Goal: Communication & Community: Answer question/provide support

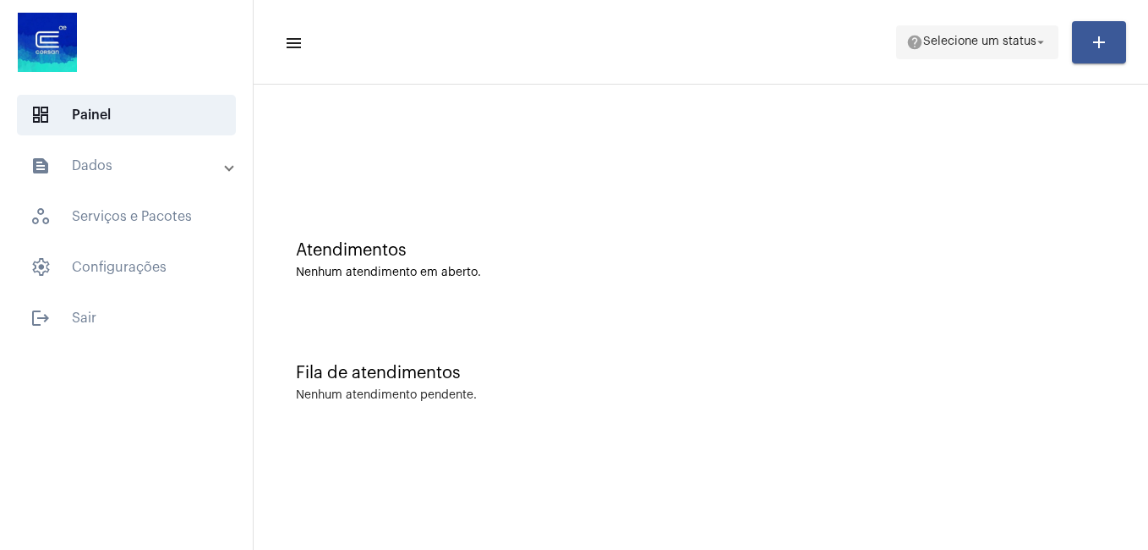
click at [944, 50] on span "help Selecione um status arrow_drop_down" at bounding box center [977, 41] width 142 height 30
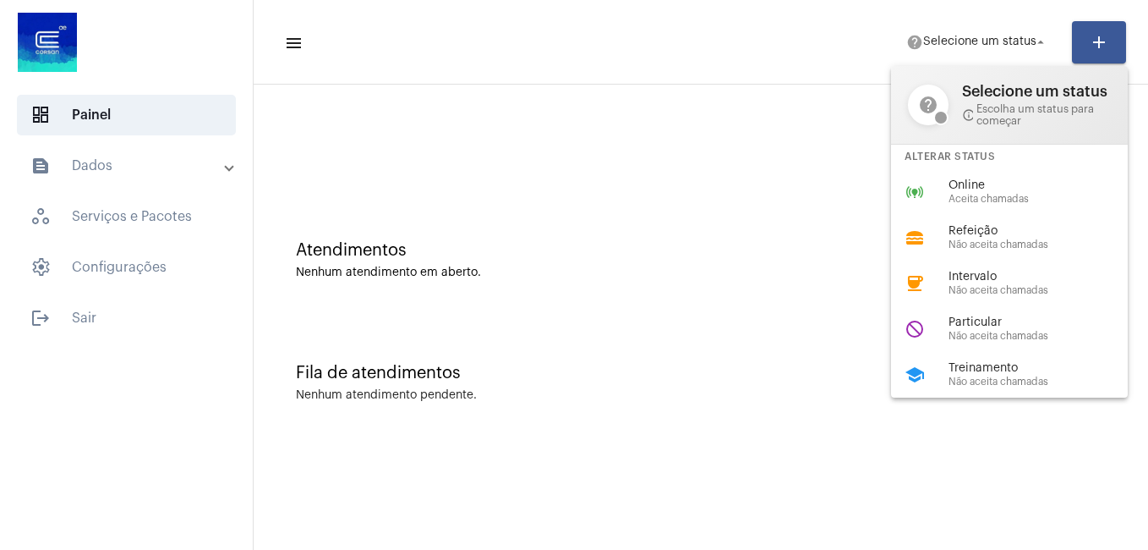
click at [762, 151] on div at bounding box center [574, 275] width 1148 height 550
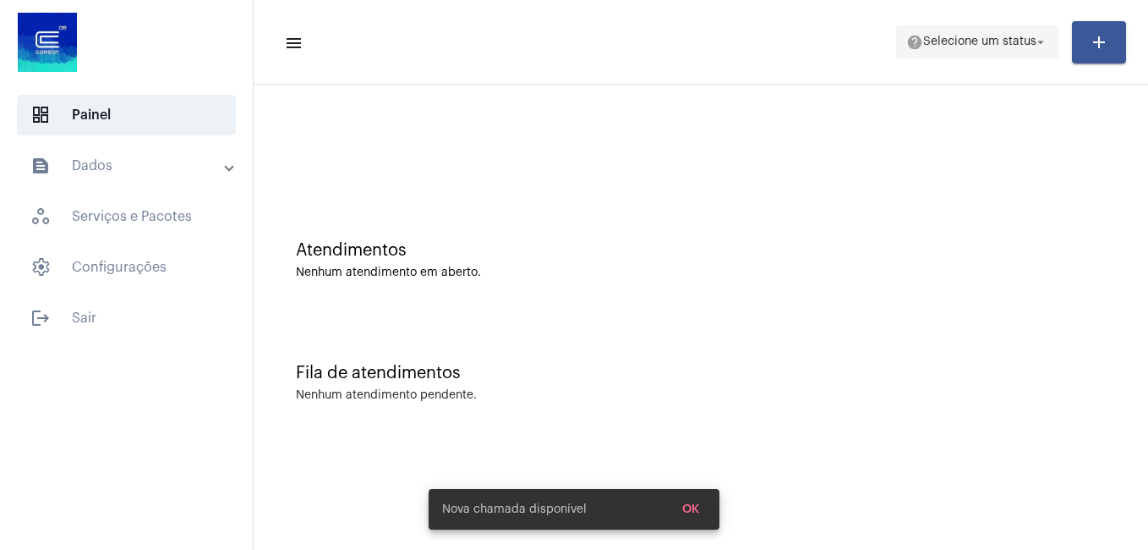
click at [935, 28] on span "help Selecione um status arrow_drop_down" at bounding box center [977, 41] width 142 height 30
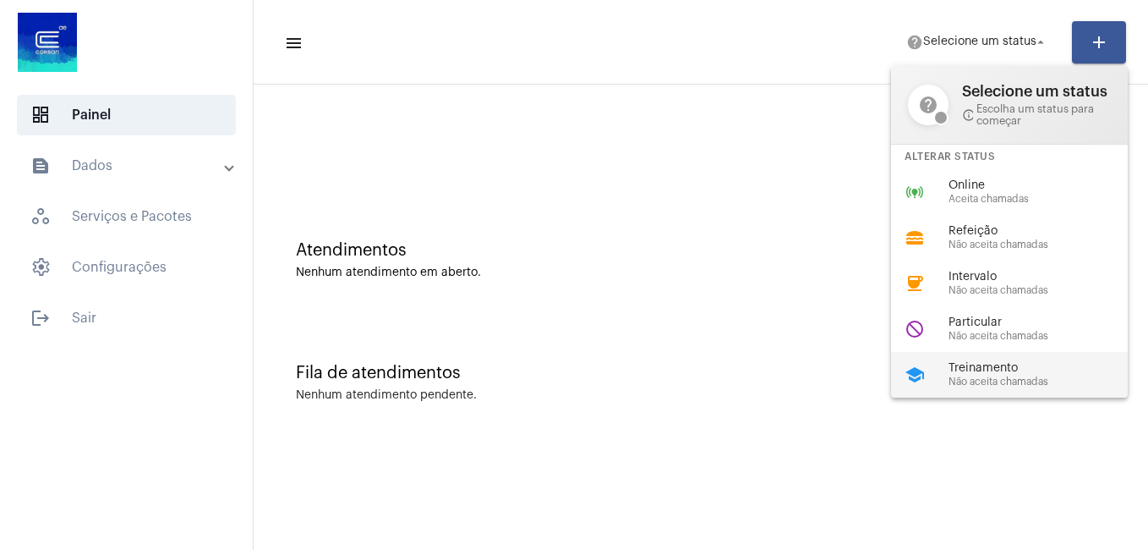
click at [1031, 365] on span "Treinamento" at bounding box center [1045, 368] width 193 height 13
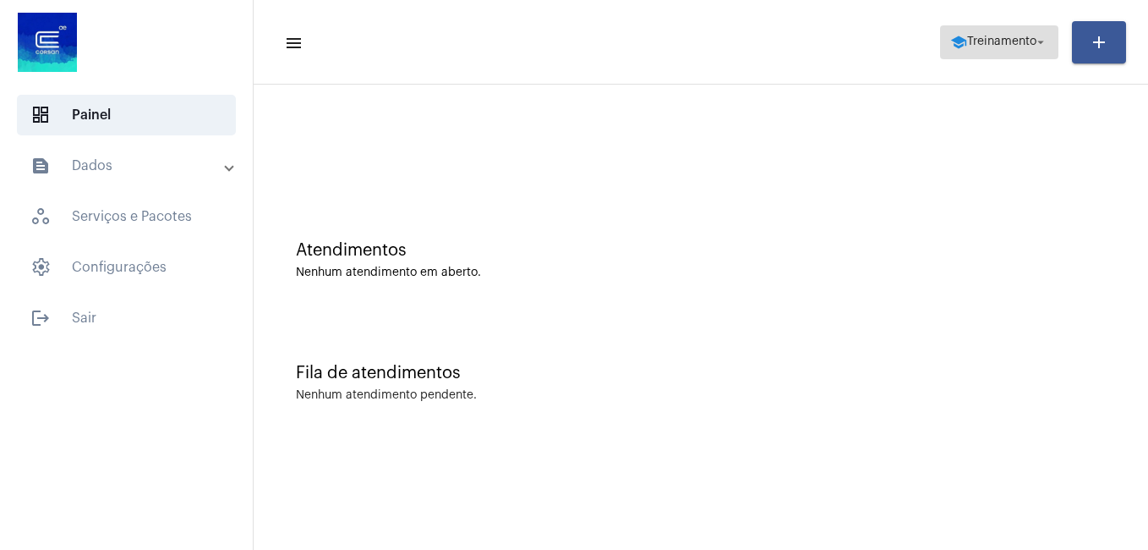
click at [973, 37] on span "Treinamento" at bounding box center [1001, 42] width 69 height 12
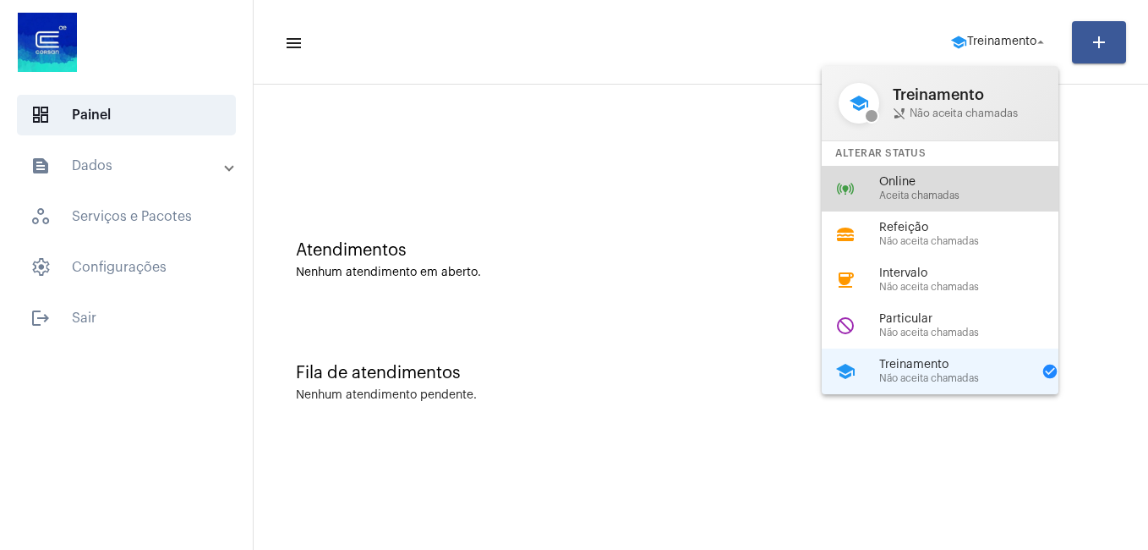
click at [924, 194] on span "Aceita chamadas" at bounding box center [975, 195] width 193 height 11
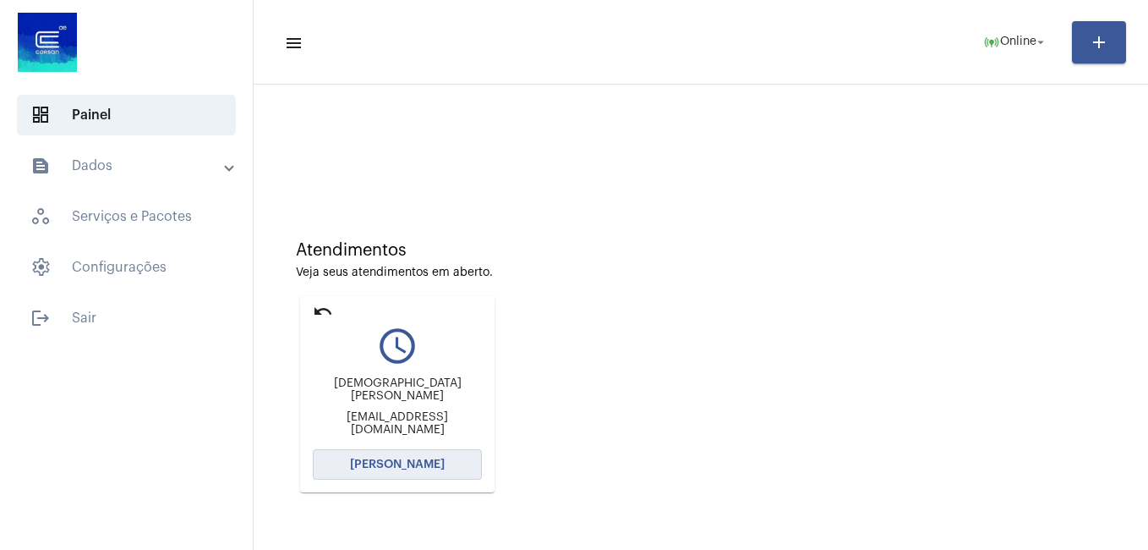
click at [464, 467] on button "[PERSON_NAME]" at bounding box center [397, 464] width 169 height 30
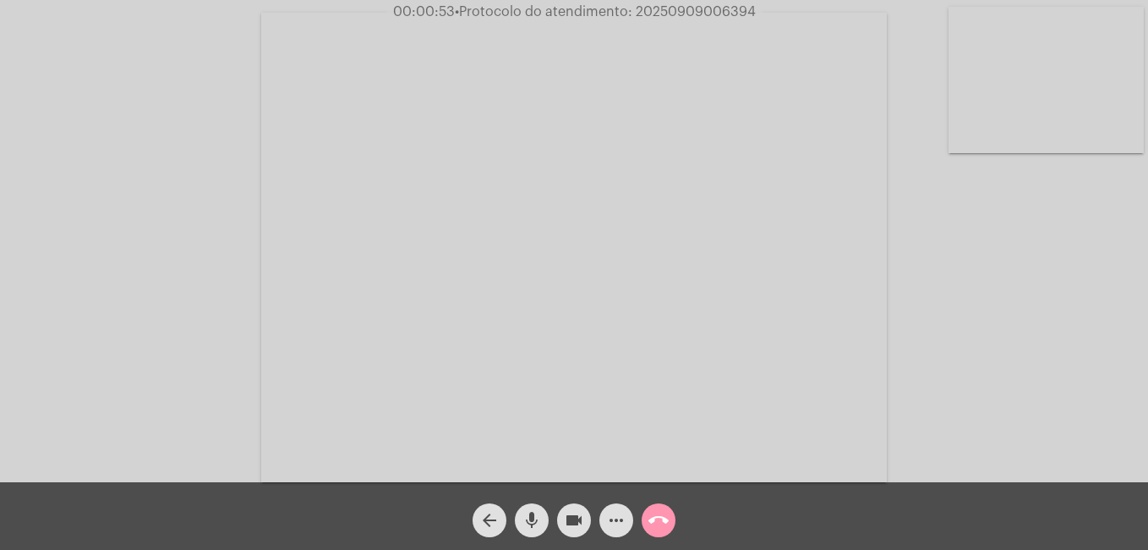
click at [619, 523] on mat-icon "more_horiz" at bounding box center [616, 520] width 20 height 20
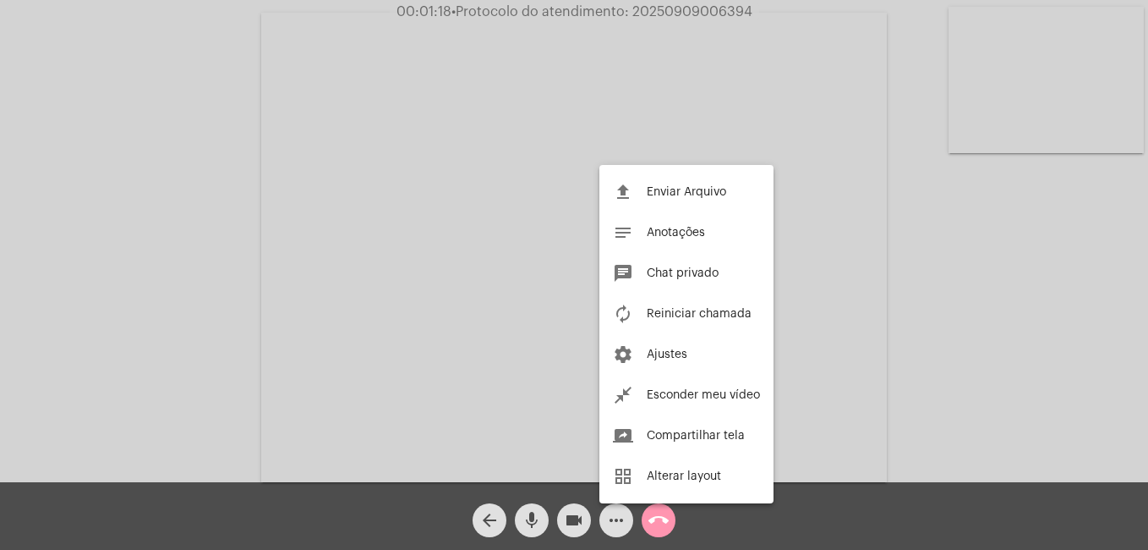
click at [626, 524] on div at bounding box center [574, 275] width 1148 height 550
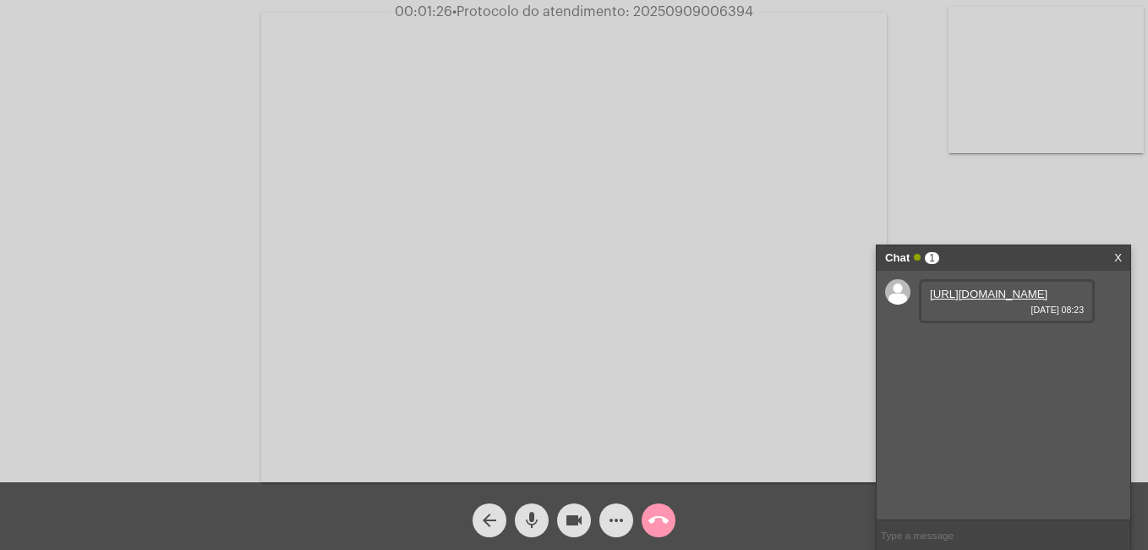
click at [989, 300] on link "[URL][DOMAIN_NAME]" at bounding box center [989, 294] width 118 height 13
click at [975, 348] on link "[URL][DOMAIN_NAME]" at bounding box center [989, 342] width 118 height 13
click at [992, 397] on link "[URL][DOMAIN_NAME]" at bounding box center [989, 390] width 118 height 13
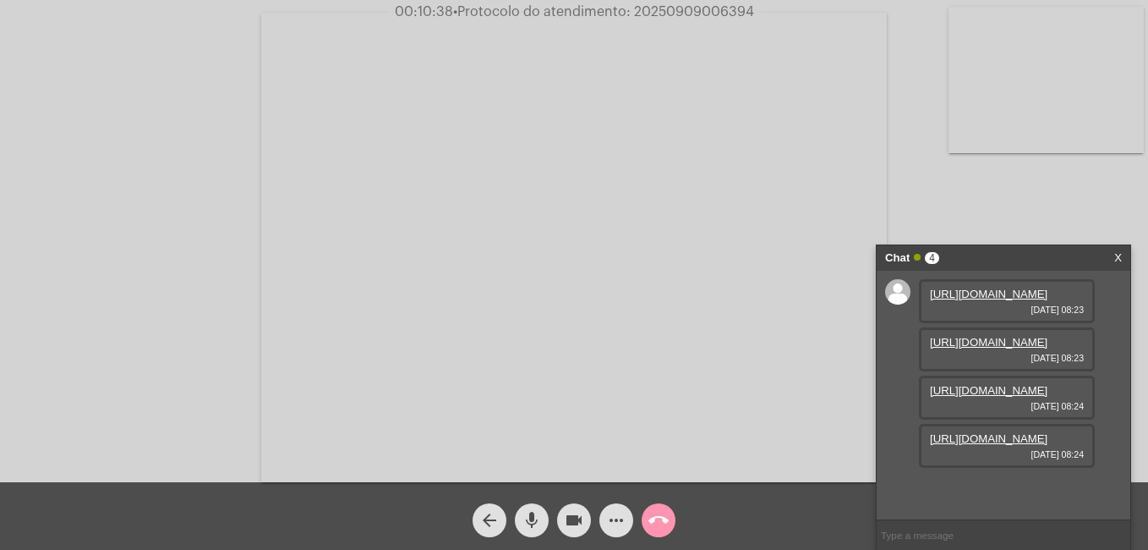
click at [567, 520] on mat-icon "videocam" at bounding box center [574, 520] width 20 height 20
click at [521, 516] on button "mic" at bounding box center [532, 520] width 34 height 34
click at [963, 445] on link "[URL][DOMAIN_NAME]" at bounding box center [989, 438] width 118 height 13
click at [579, 512] on mat-icon "videocam_off" at bounding box center [574, 520] width 20 height 20
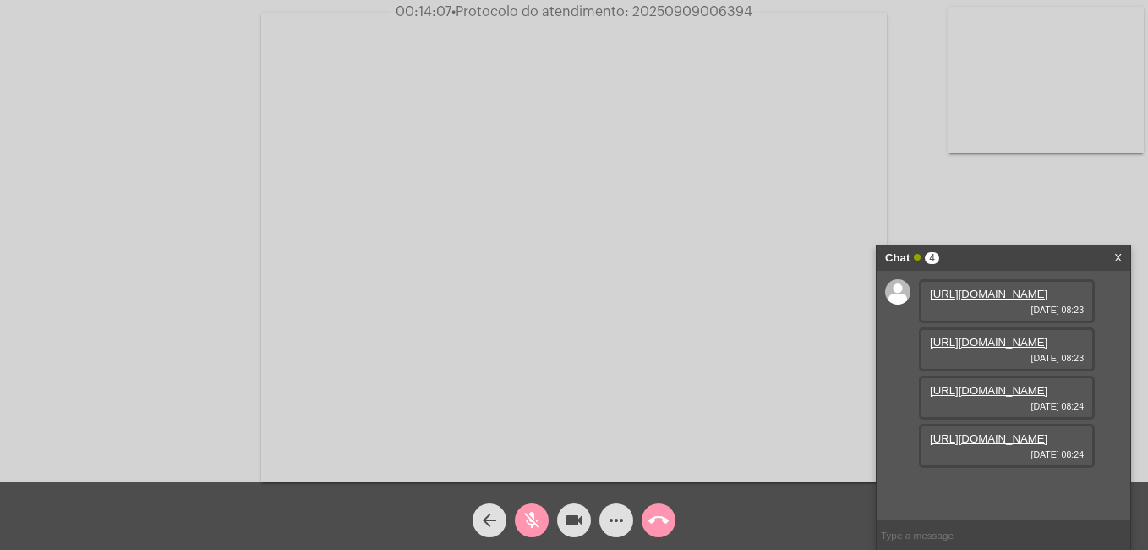
click at [531, 518] on mat-icon "mic_off" at bounding box center [532, 520] width 20 height 20
click at [619, 526] on mat-icon "more_horiz" at bounding box center [616, 520] width 20 height 20
click at [608, 523] on mat-icon "more_horiz" at bounding box center [616, 520] width 20 height 20
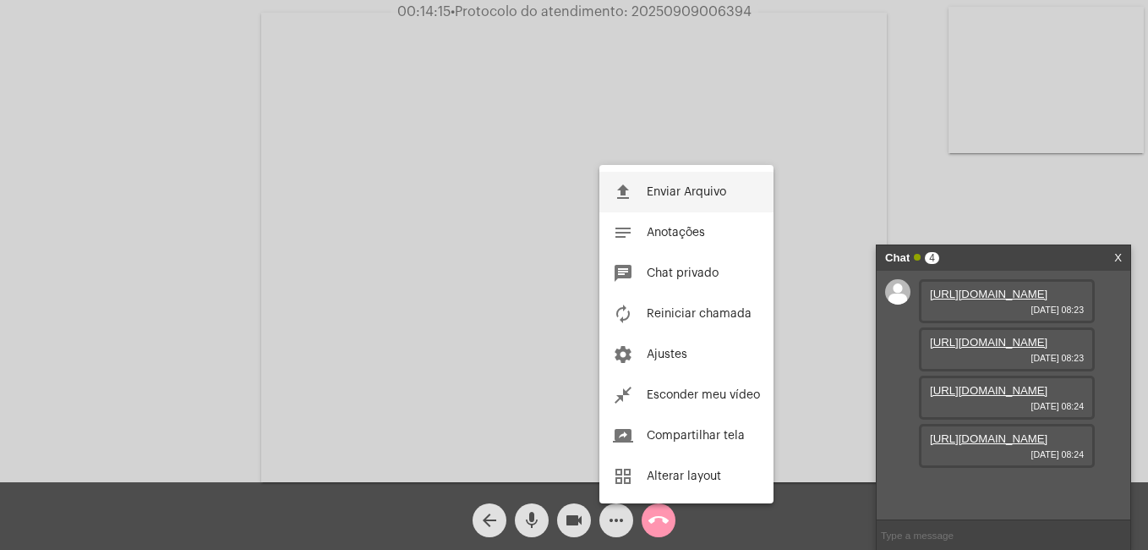
click at [644, 200] on button "file_upload Enviar Arquivo" at bounding box center [687, 192] width 174 height 41
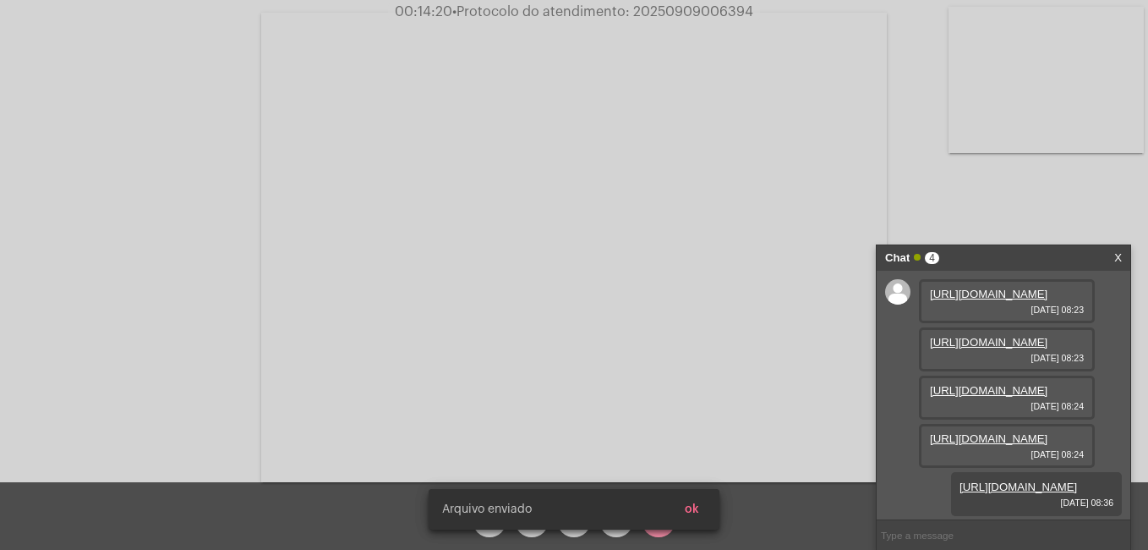
scroll to position [187, 0]
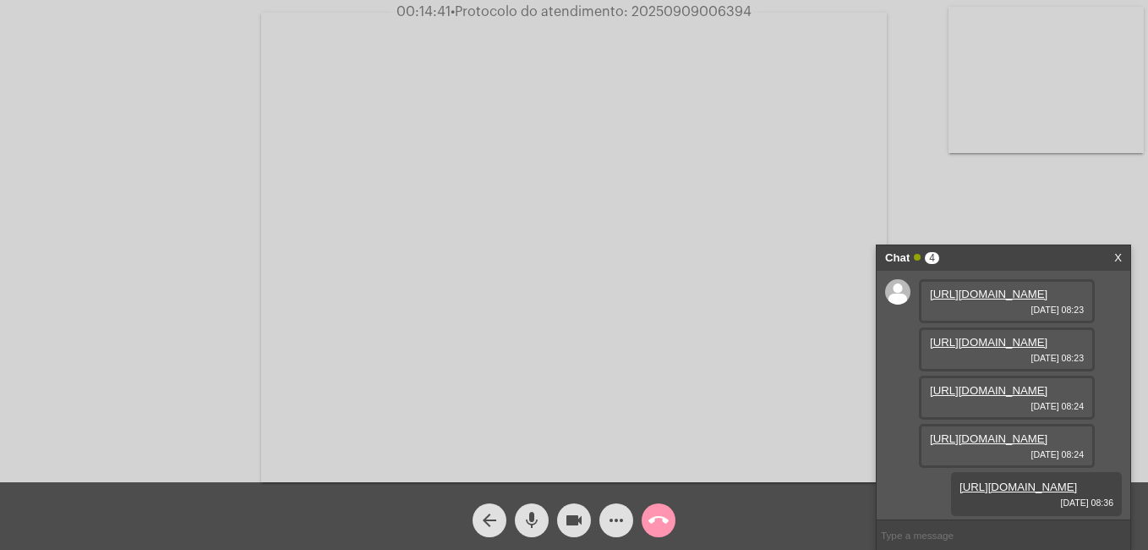
click at [665, 518] on mat-icon "call_end" at bounding box center [659, 520] width 20 height 20
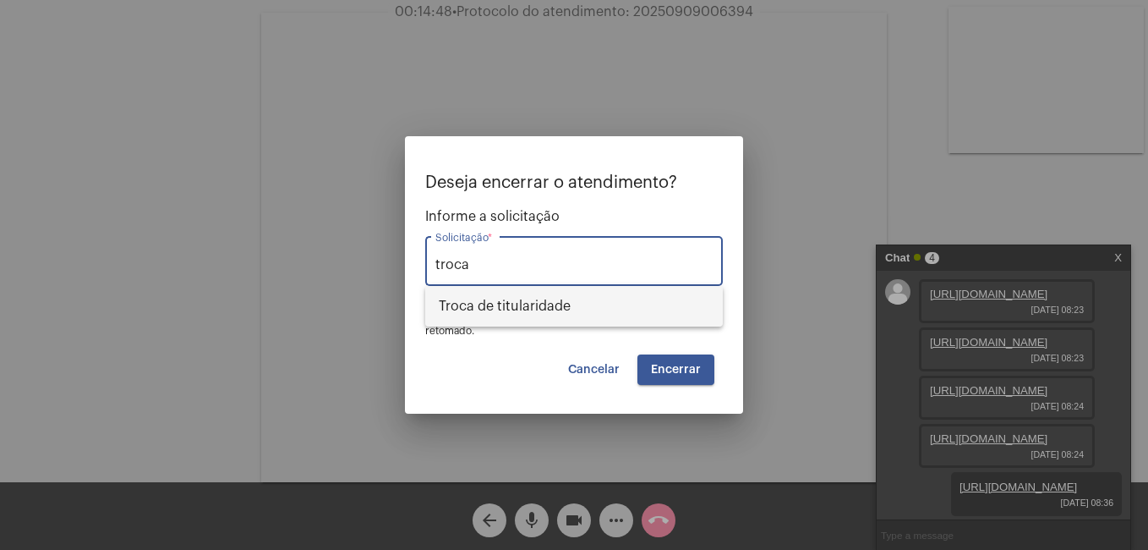
click at [518, 304] on span "Troca de titularidade" at bounding box center [574, 306] width 271 height 41
type input "Troca de titularidade"
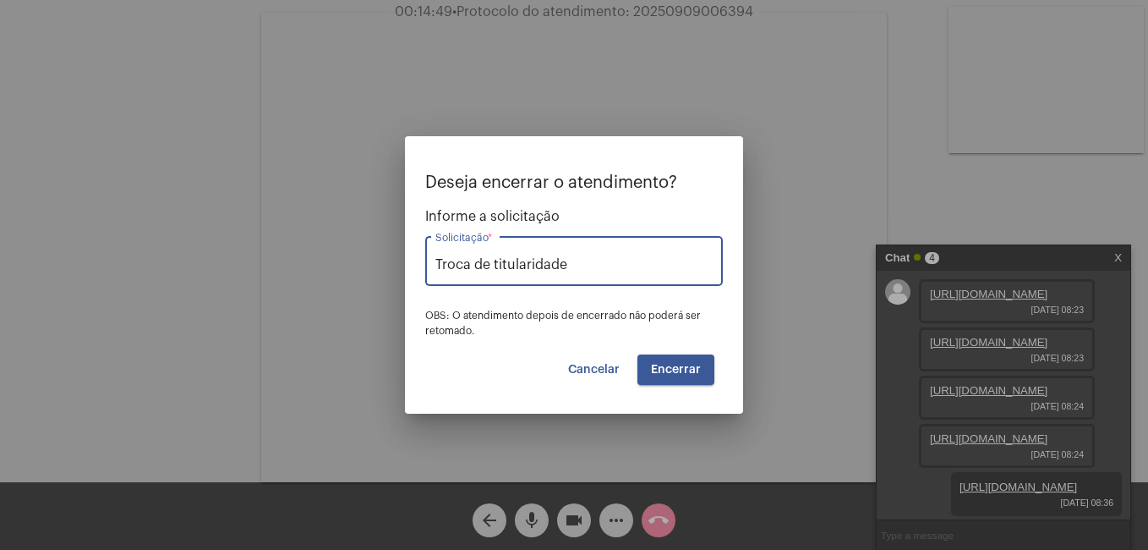
click at [672, 357] on button "Encerrar" at bounding box center [676, 369] width 77 height 30
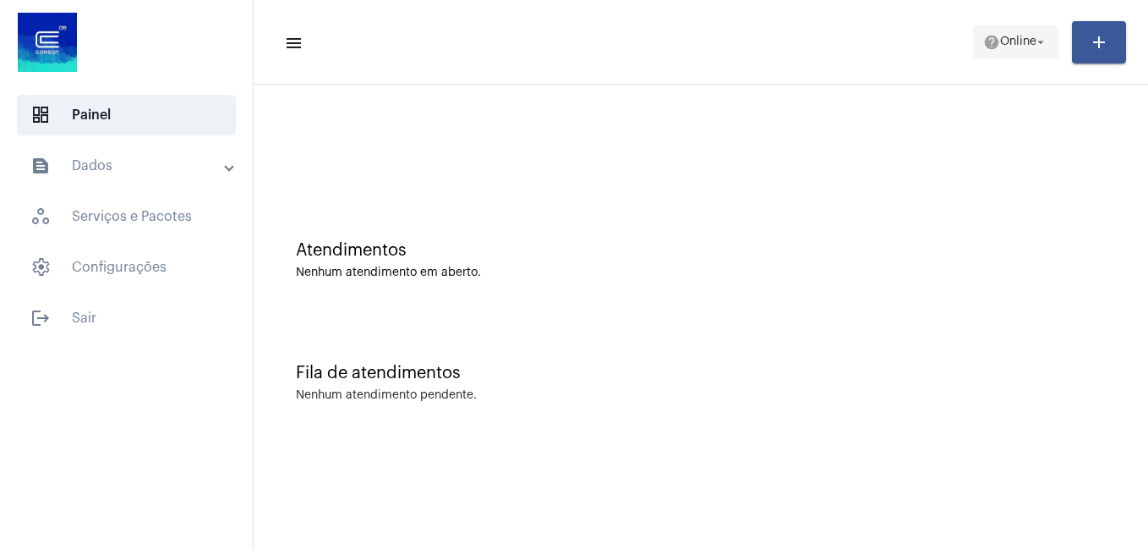
click at [1012, 43] on span "Online" at bounding box center [1018, 42] width 36 height 12
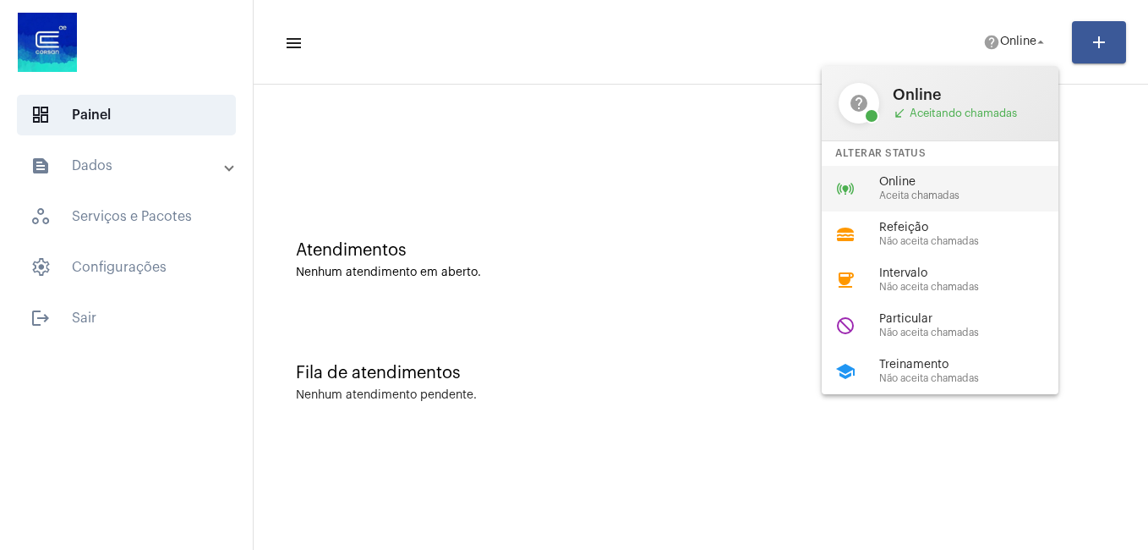
click at [888, 191] on span "Aceita chamadas" at bounding box center [975, 195] width 193 height 11
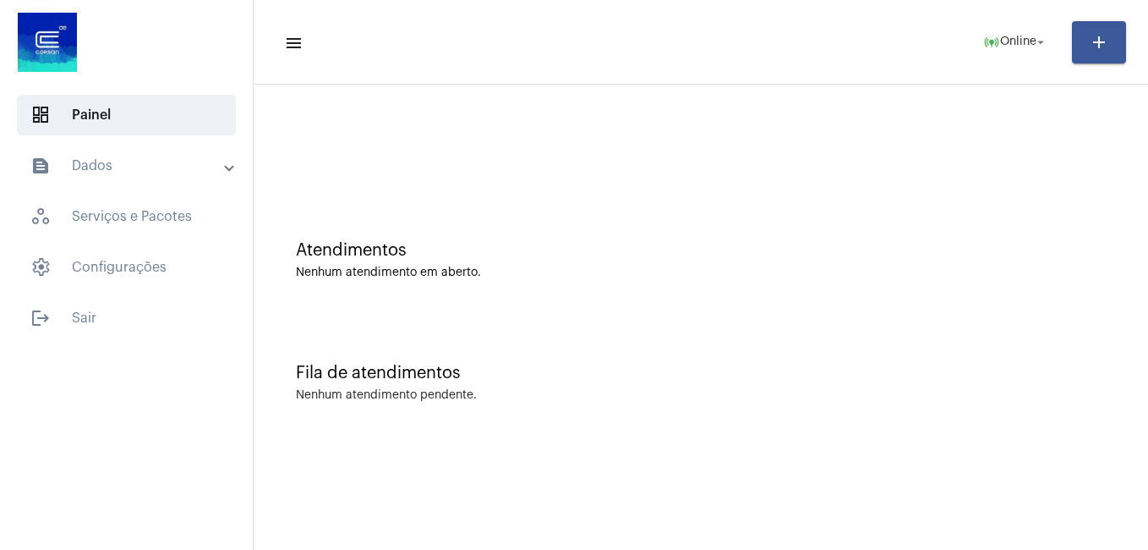
drag, startPoint x: 589, startPoint y: 3, endPoint x: 717, endPoint y: 304, distance: 326.2
click at [717, 304] on div "Atendimentos Nenhum atendimento em aberto." at bounding box center [701, 251] width 878 height 123
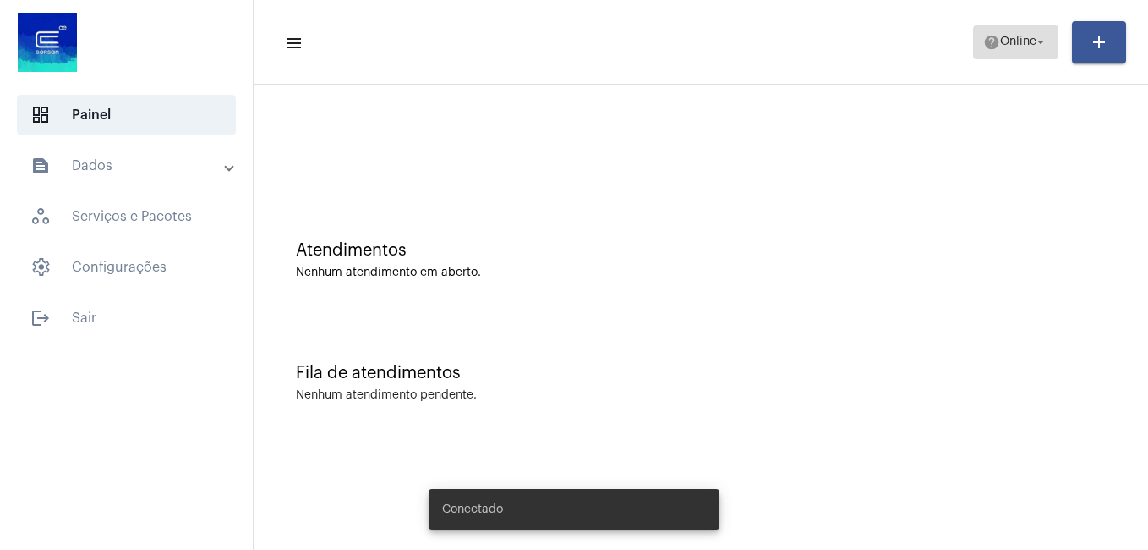
click at [1000, 47] on span "Online" at bounding box center [1018, 42] width 36 height 12
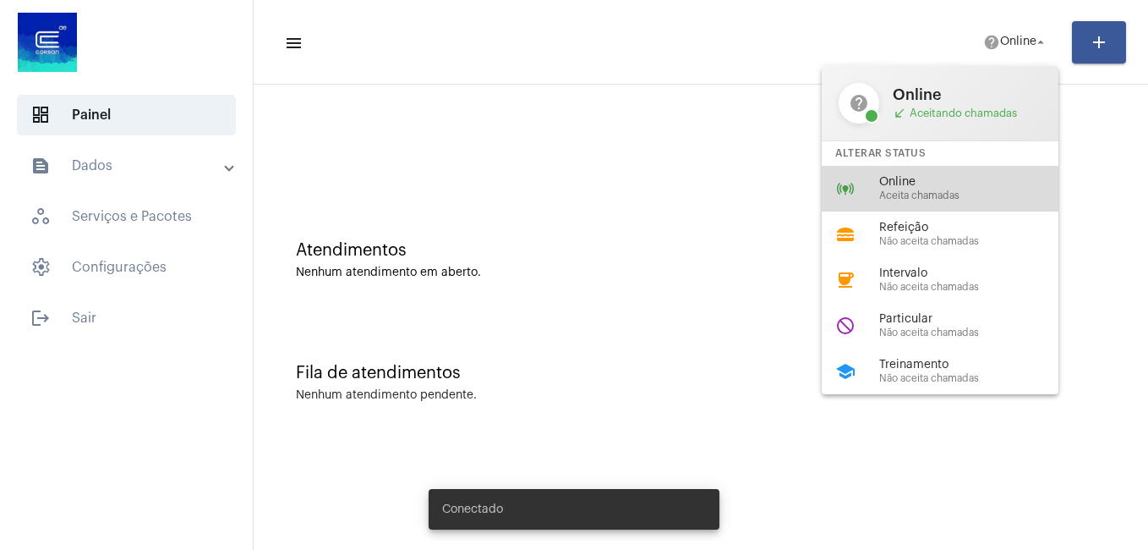
click at [882, 178] on span "Online" at bounding box center [975, 182] width 193 height 13
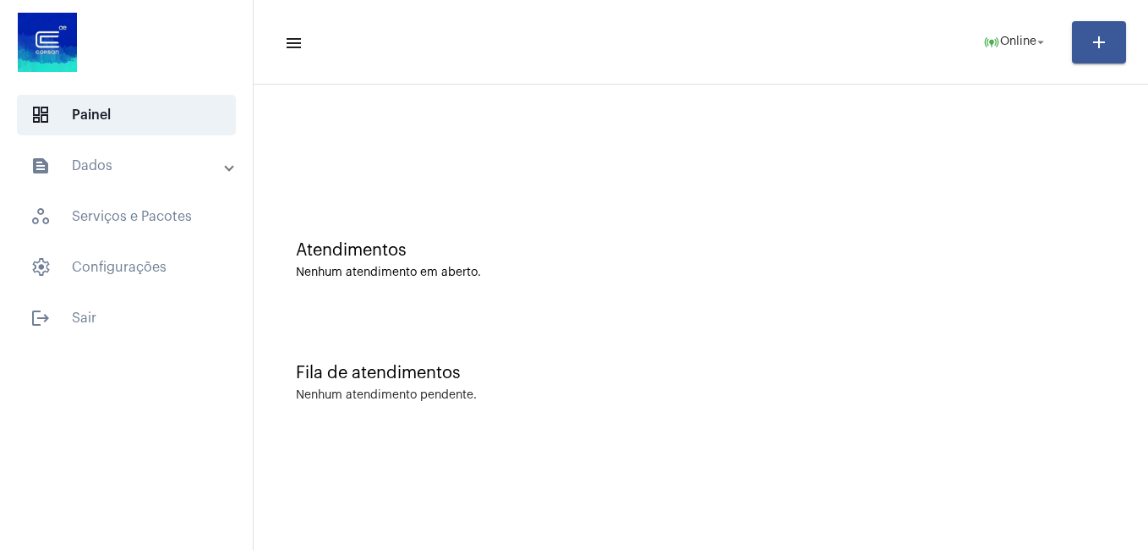
click at [79, 188] on mat-accordion "text_snippet_outlined Dados history_outlined Histórico schedule_outlined Agenda…" at bounding box center [126, 216] width 253 height 142
click at [79, 186] on mat-accordion "text_snippet_outlined Dados history_outlined Histórico schedule_outlined Agenda…" at bounding box center [126, 216] width 253 height 142
drag, startPoint x: 79, startPoint y: 186, endPoint x: 84, endPoint y: 173, distance: 14.2
click at [84, 173] on mat-panel-title "text_snippet_outlined Dados" at bounding box center [127, 166] width 195 height 20
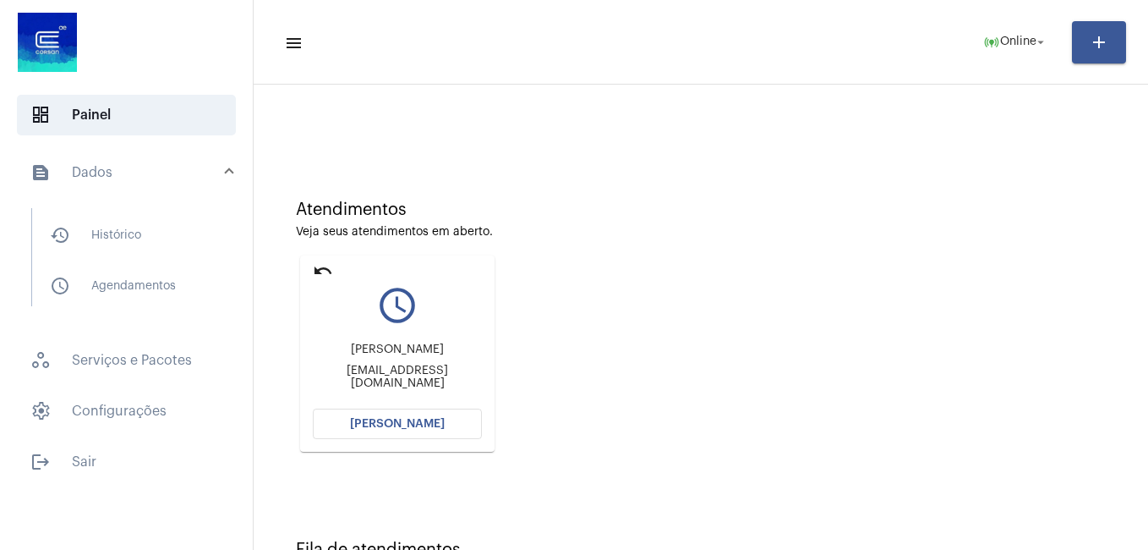
scroll to position [112, 0]
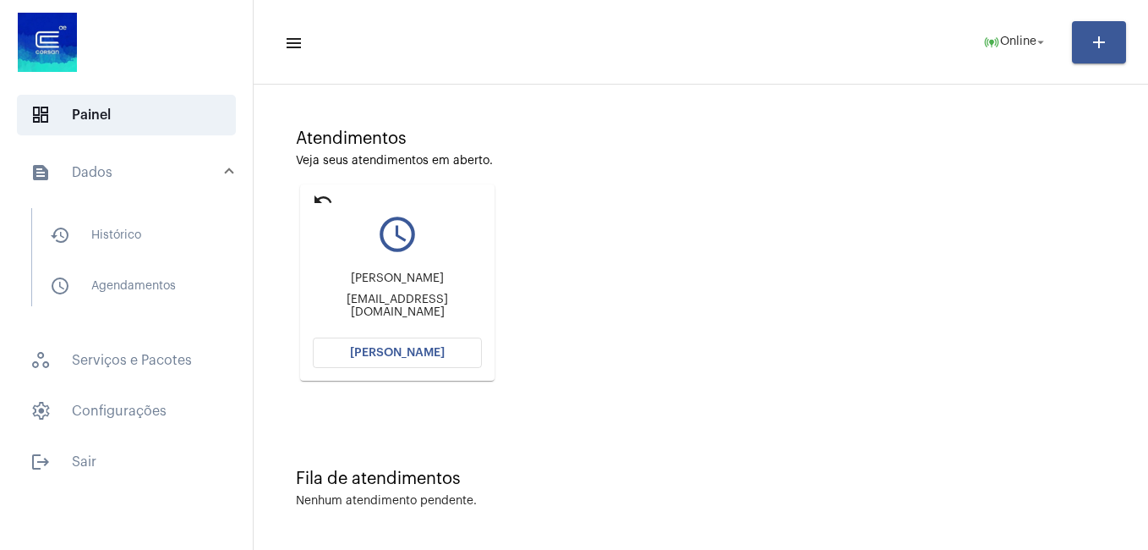
click at [394, 350] on span "[PERSON_NAME]" at bounding box center [397, 353] width 95 height 12
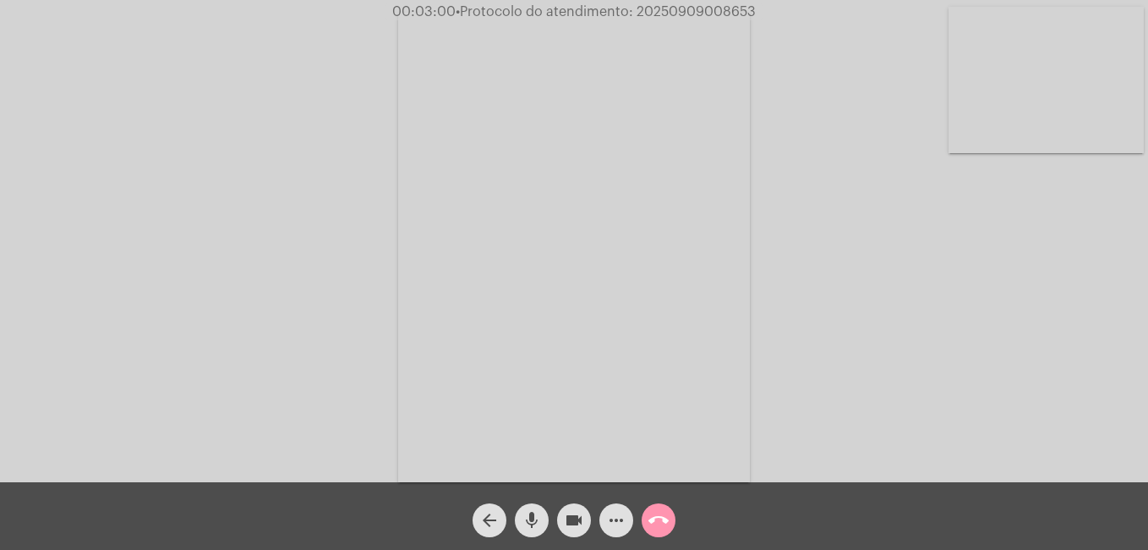
click at [579, 524] on mat-icon "videocam" at bounding box center [574, 520] width 20 height 20
click at [536, 523] on mat-icon "mic" at bounding box center [532, 520] width 20 height 20
click at [535, 512] on mat-icon "mic_off" at bounding box center [532, 520] width 20 height 20
click at [534, 513] on mat-icon "mic" at bounding box center [532, 520] width 20 height 20
click at [566, 507] on span "videocam_off" at bounding box center [574, 520] width 20 height 34
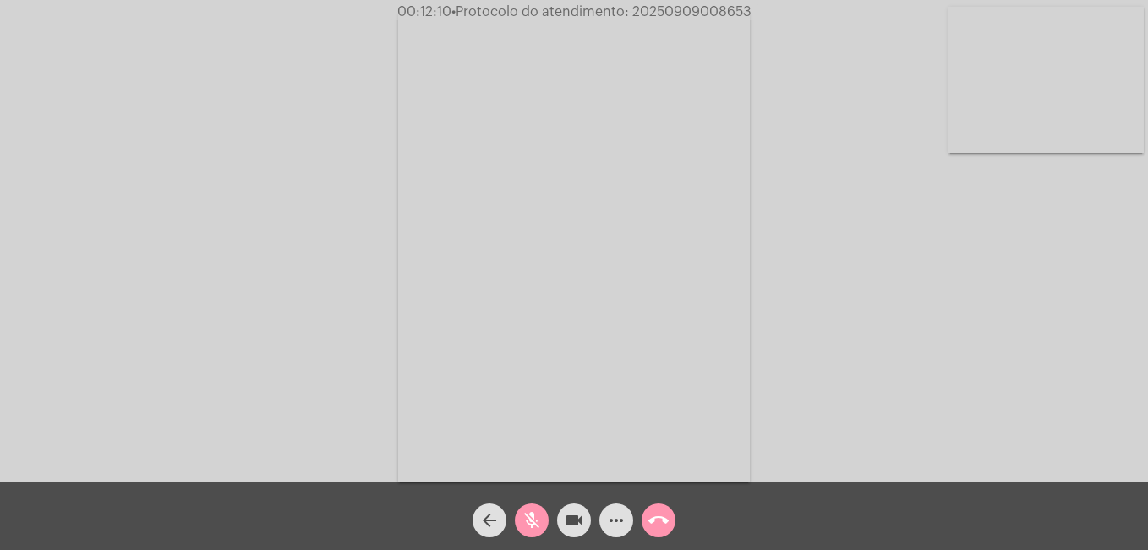
click at [523, 518] on mat-icon "mic_off" at bounding box center [532, 520] width 20 height 20
click at [614, 511] on mat-icon "more_horiz" at bounding box center [616, 520] width 20 height 20
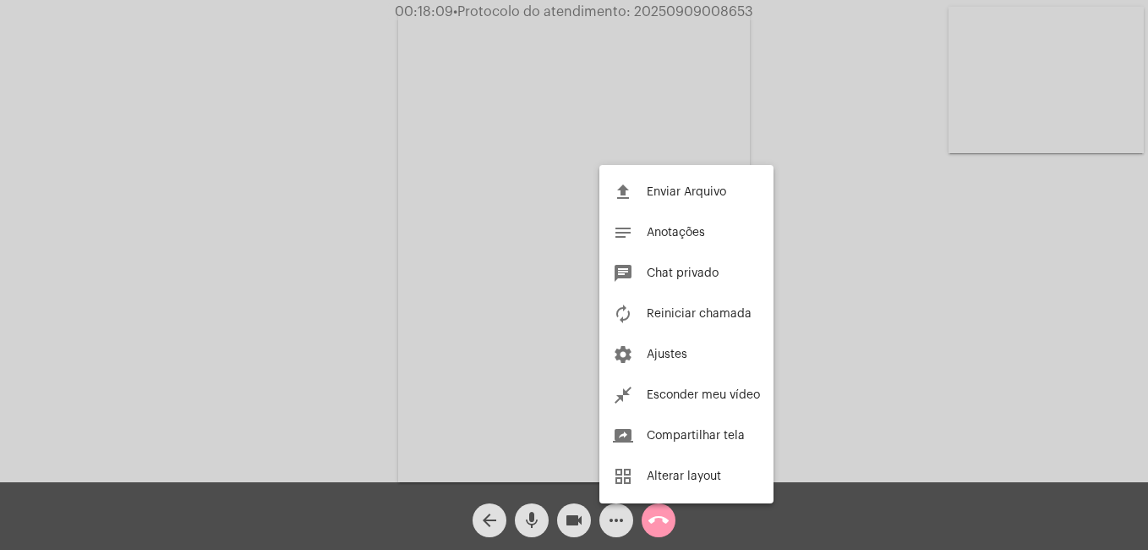
click at [619, 522] on div at bounding box center [574, 275] width 1148 height 550
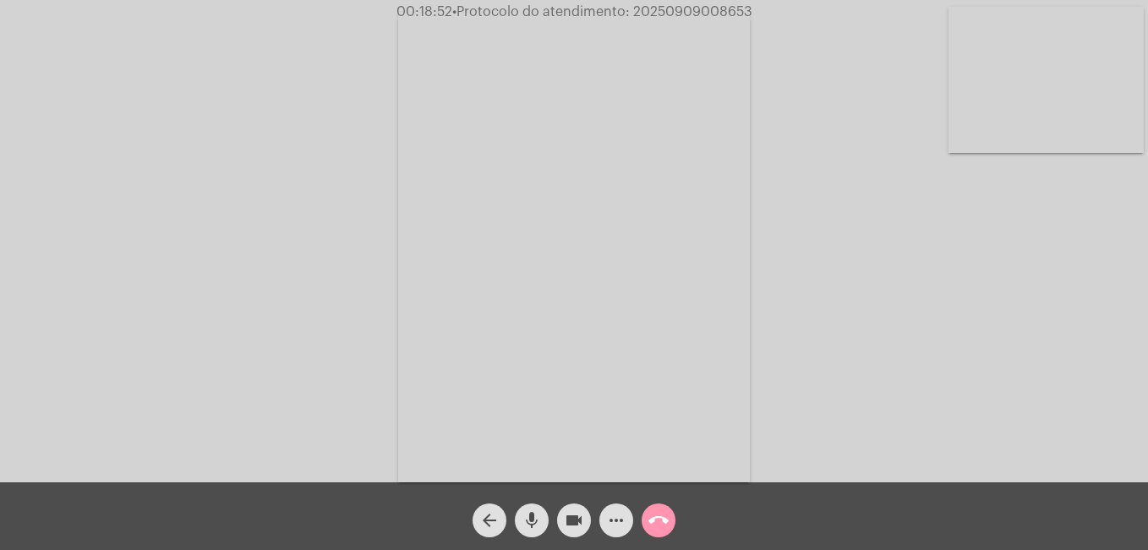
click at [664, 524] on mat-icon "call_end" at bounding box center [659, 520] width 20 height 20
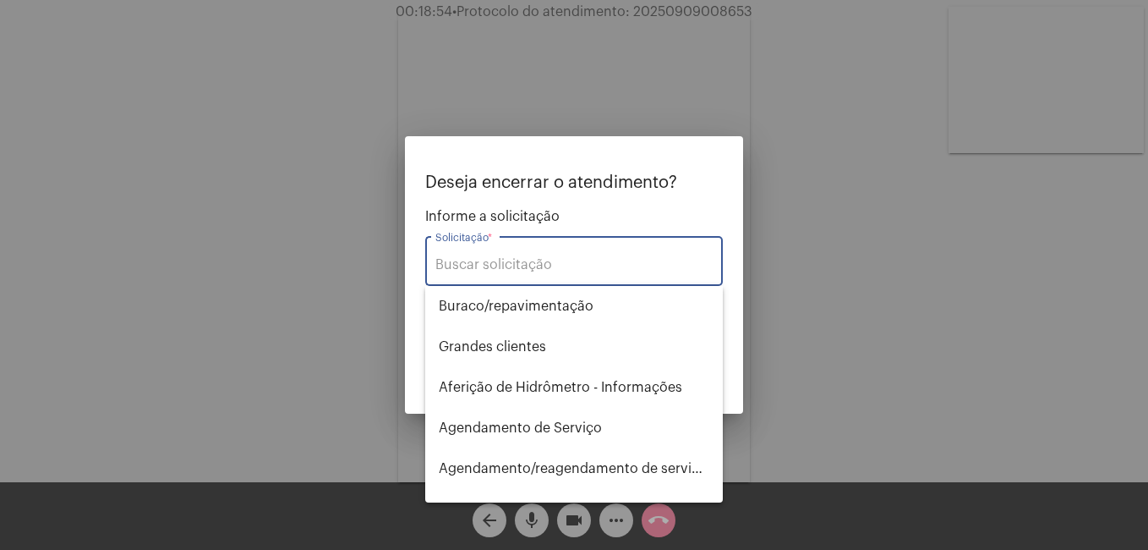
click at [501, 261] on input "Solicitação *" at bounding box center [573, 264] width 277 height 15
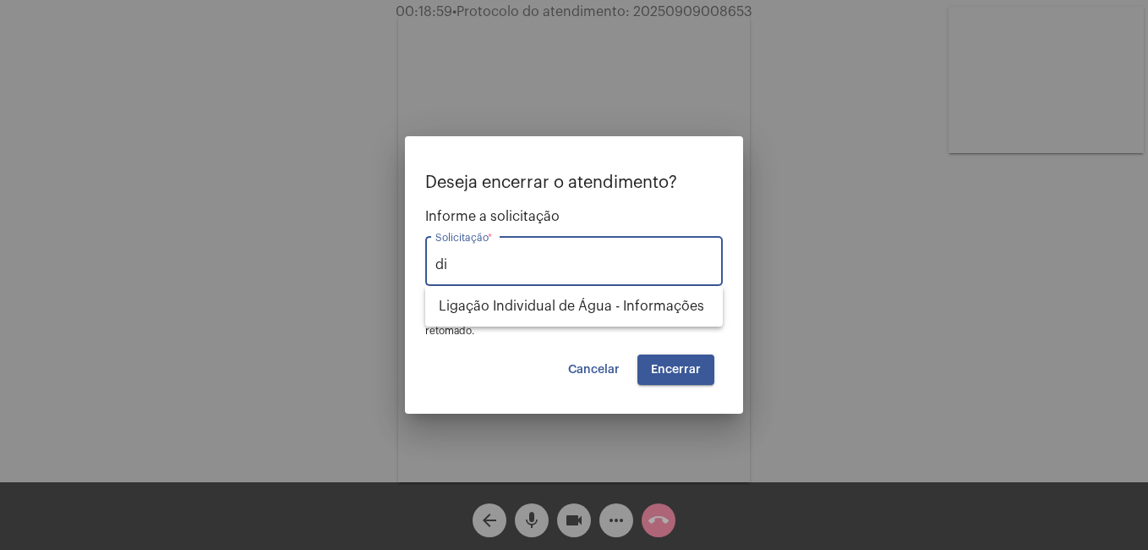
type input "d"
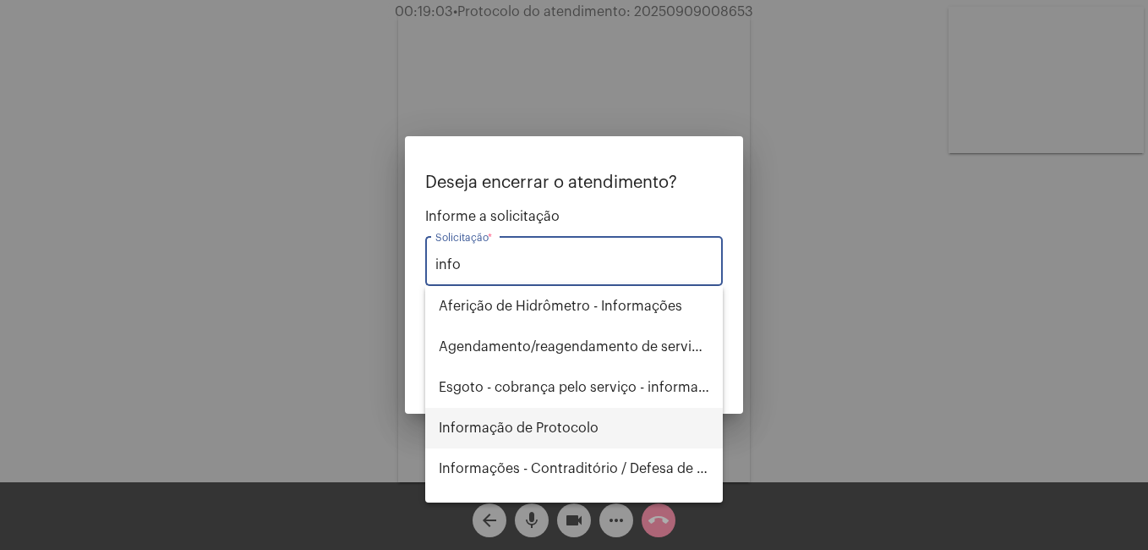
click at [531, 425] on span "Informação de Protocolo" at bounding box center [574, 428] width 271 height 41
type input "Informação de Protocolo"
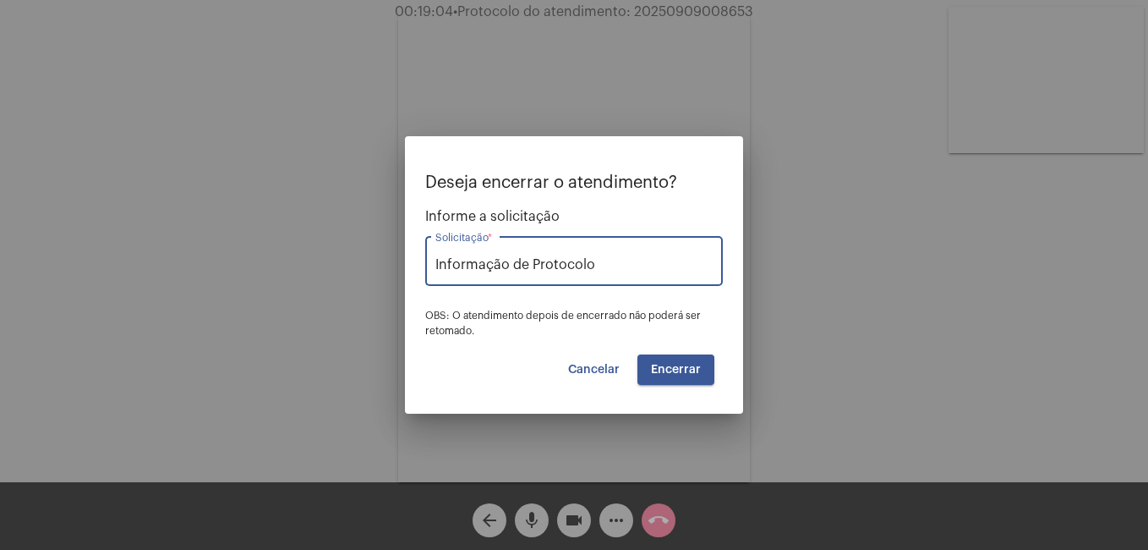
click at [710, 359] on button "Encerrar" at bounding box center [676, 369] width 77 height 30
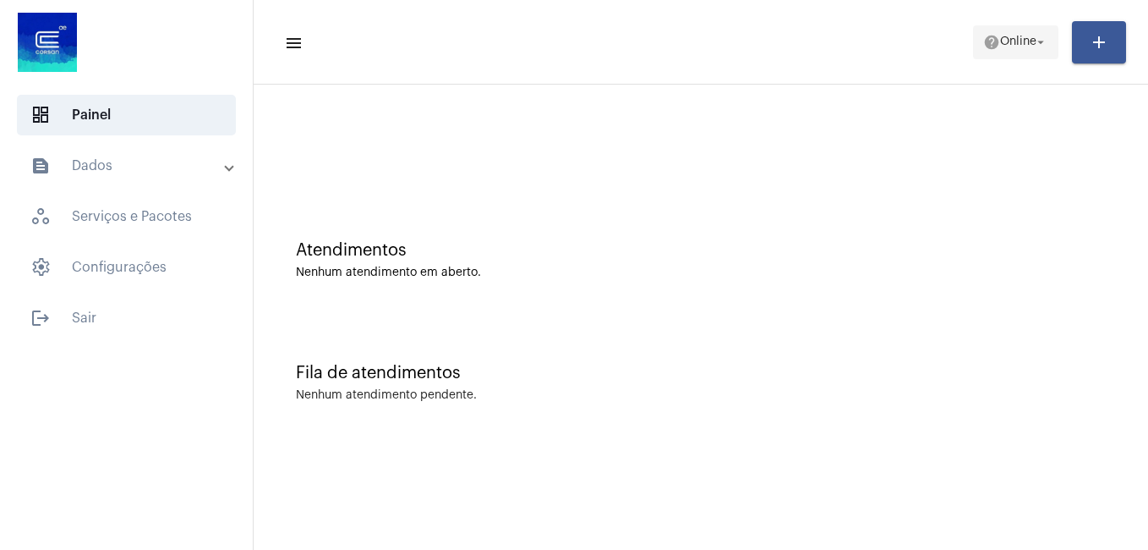
click at [1027, 43] on span "Online" at bounding box center [1018, 42] width 36 height 12
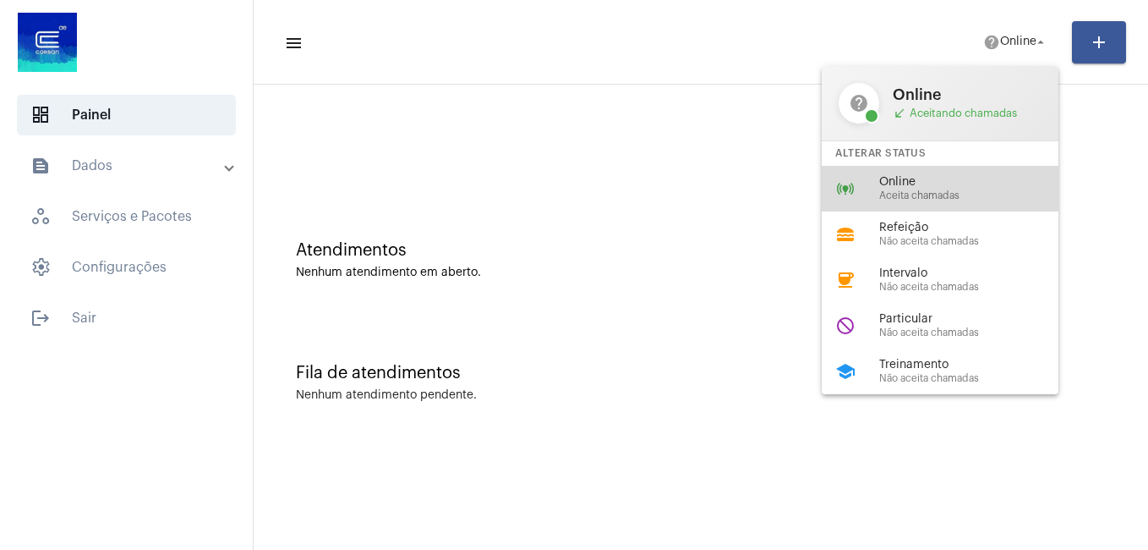
click at [934, 178] on span "Online" at bounding box center [975, 182] width 193 height 13
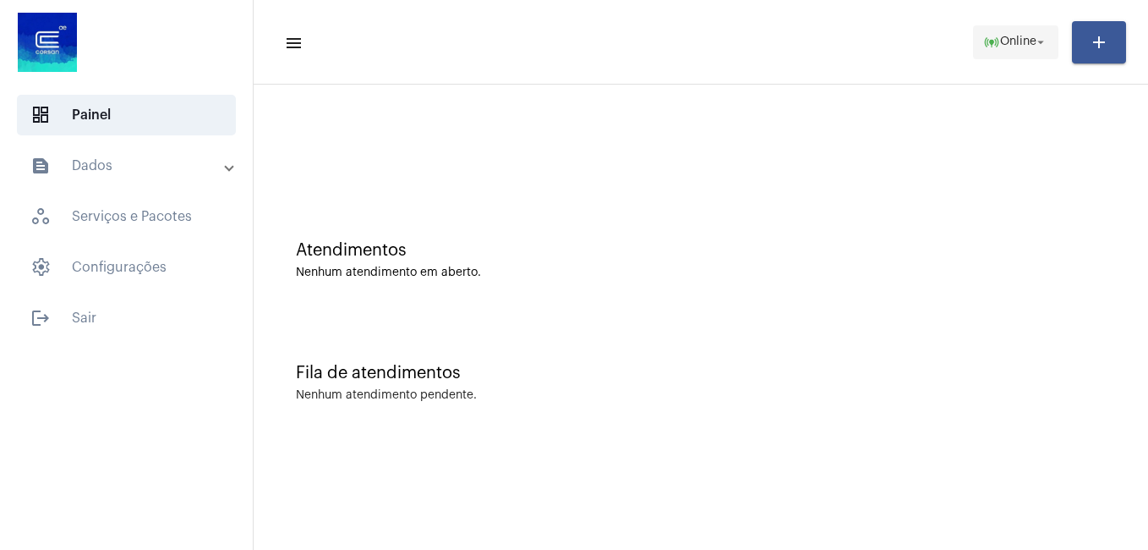
click at [993, 30] on span "online_prediction Online arrow_drop_down" at bounding box center [1015, 41] width 65 height 30
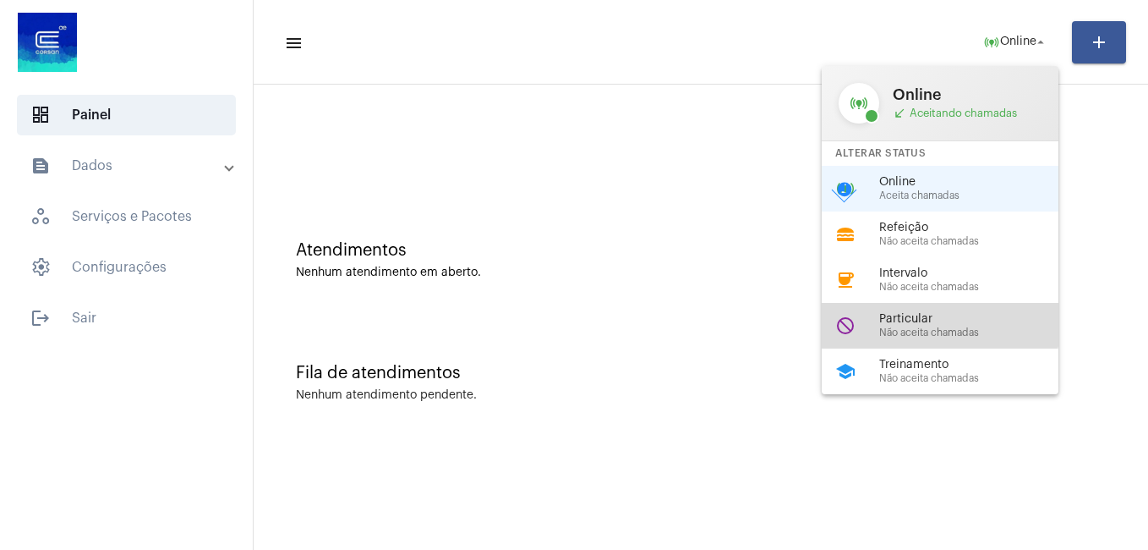
click at [924, 316] on span "Particular" at bounding box center [975, 319] width 193 height 13
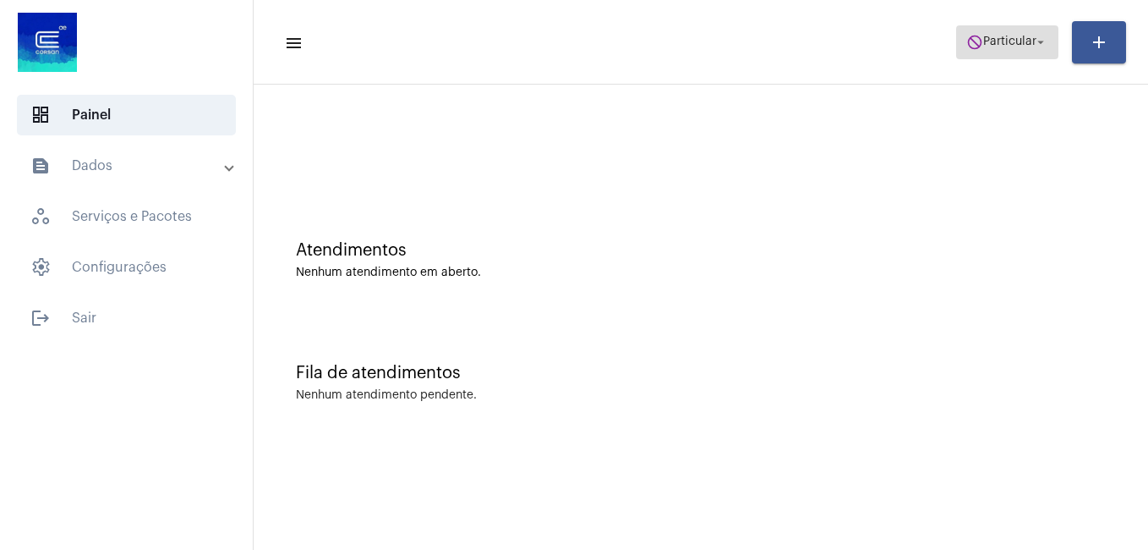
click at [1013, 40] on span "Particular" at bounding box center [1009, 42] width 53 height 12
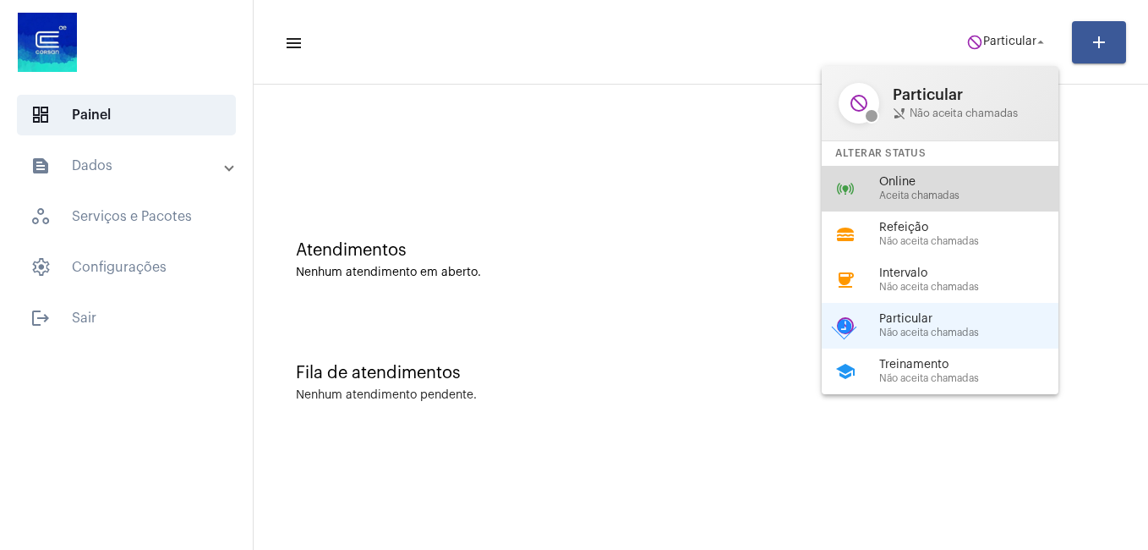
click at [893, 201] on div "online_prediction Online Aceita chamadas" at bounding box center [954, 189] width 264 height 46
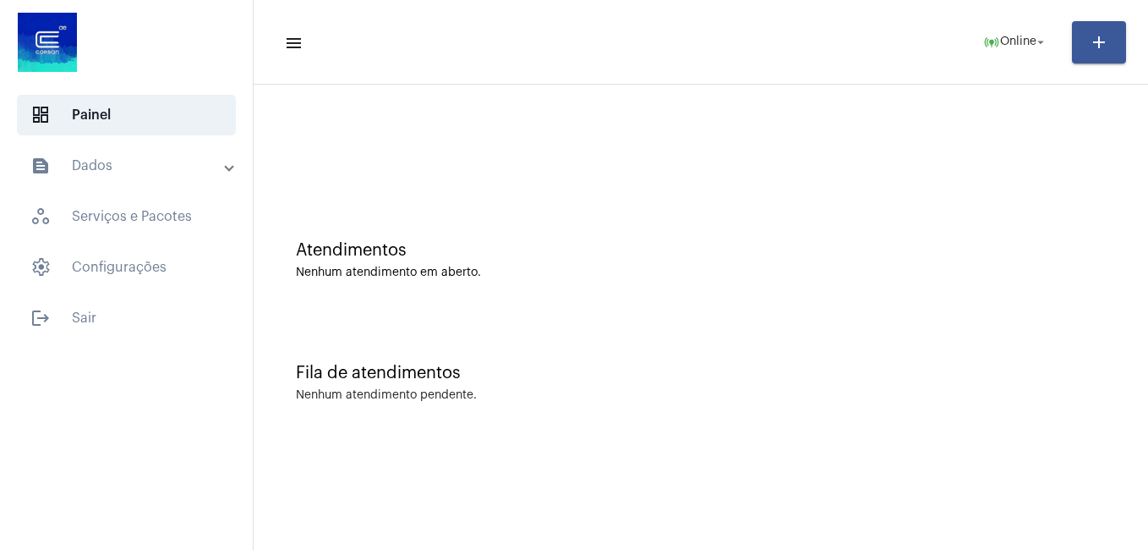
click at [692, 210] on div "Atendimentos Nenhum atendimento em aberto." at bounding box center [701, 251] width 878 height 123
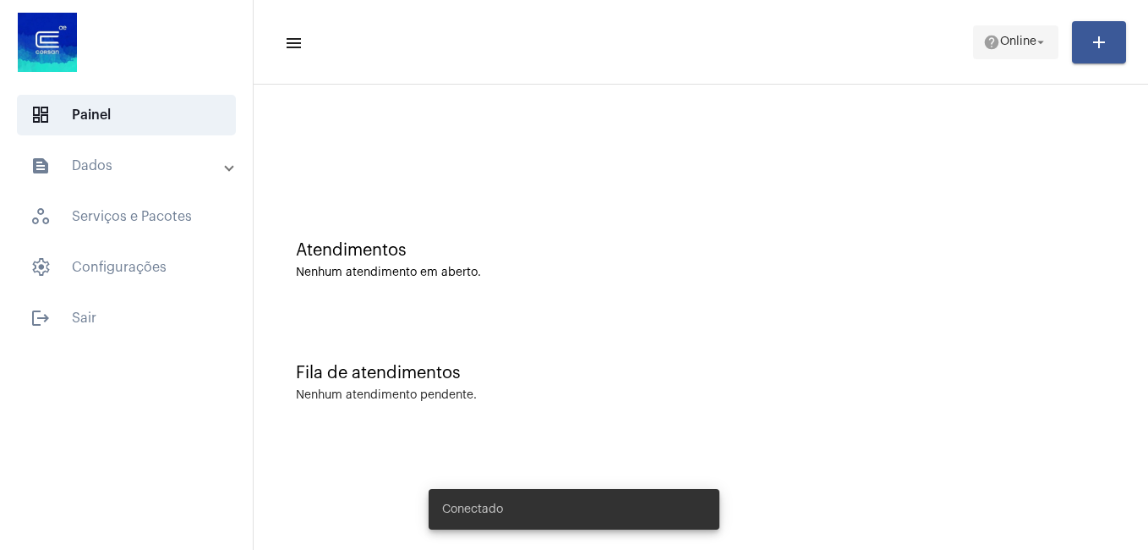
click at [987, 47] on mat-icon "help" at bounding box center [991, 42] width 17 height 17
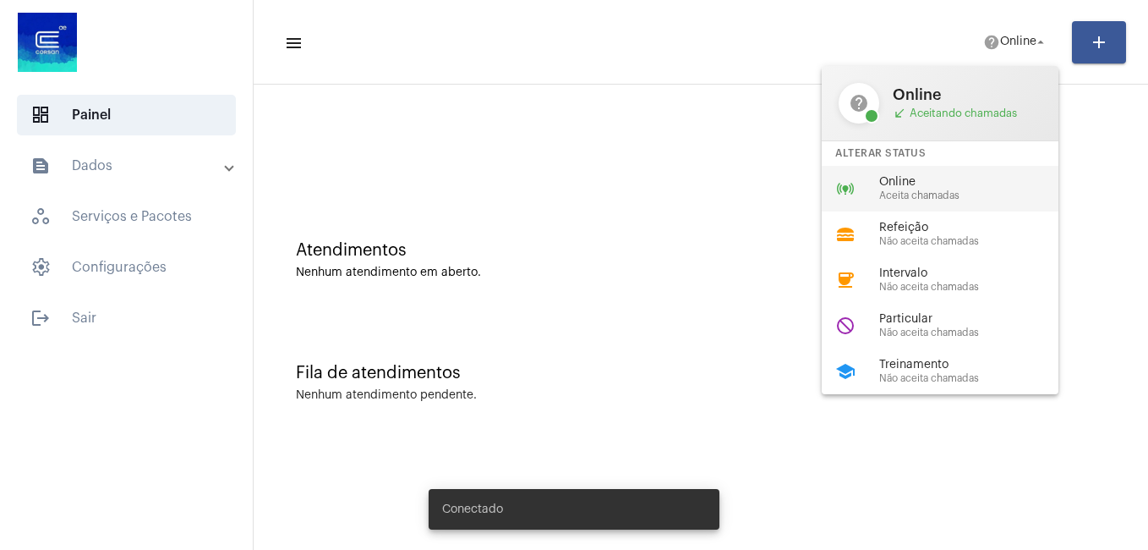
click at [908, 187] on span "Online" at bounding box center [975, 182] width 193 height 13
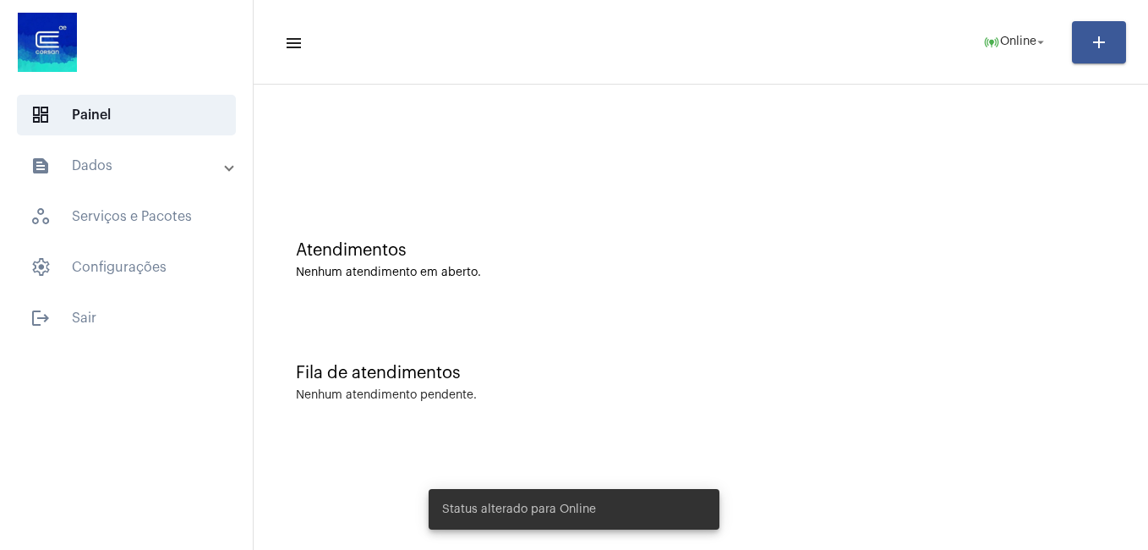
click at [648, 190] on div "Atendimentos Nenhum atendimento em aberto." at bounding box center [701, 251] width 878 height 123
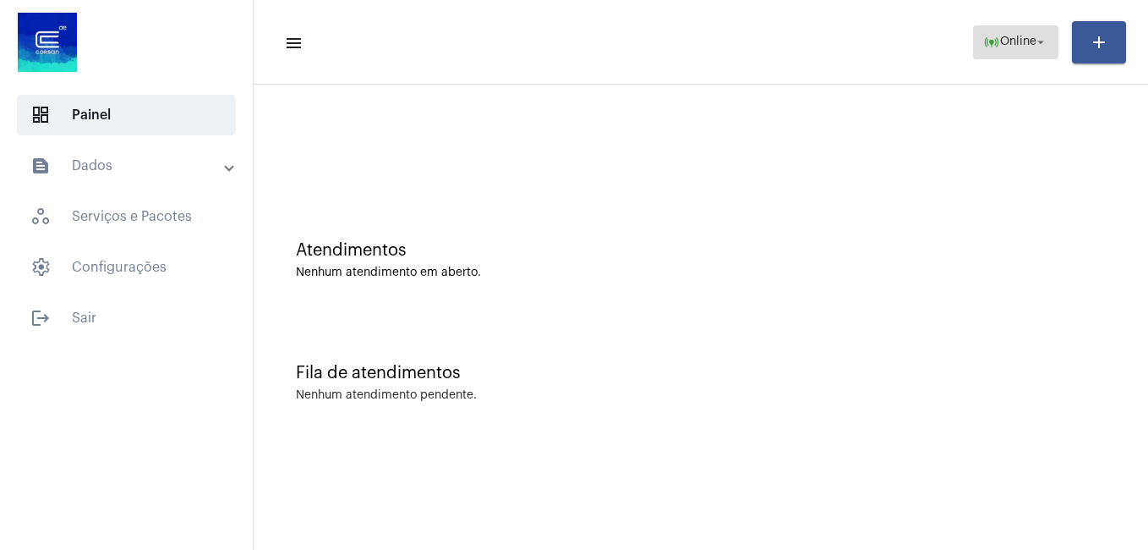
click at [983, 41] on mat-icon "online_prediction" at bounding box center [991, 42] width 17 height 17
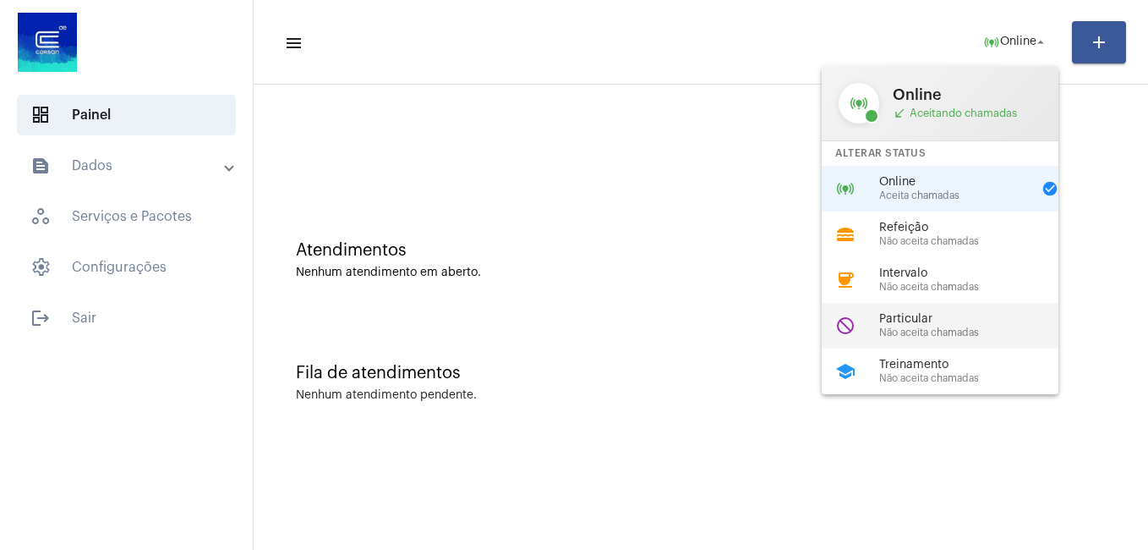
click at [915, 331] on span "Não aceita chamadas" at bounding box center [975, 332] width 193 height 11
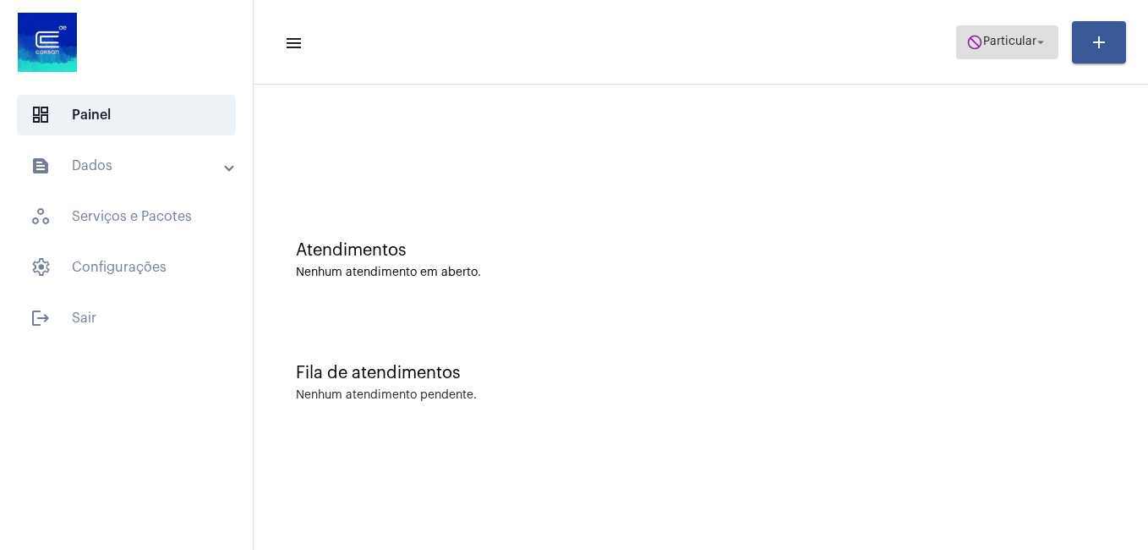
click at [997, 30] on span "do_not_disturb Particular arrow_drop_down" at bounding box center [1008, 41] width 82 height 30
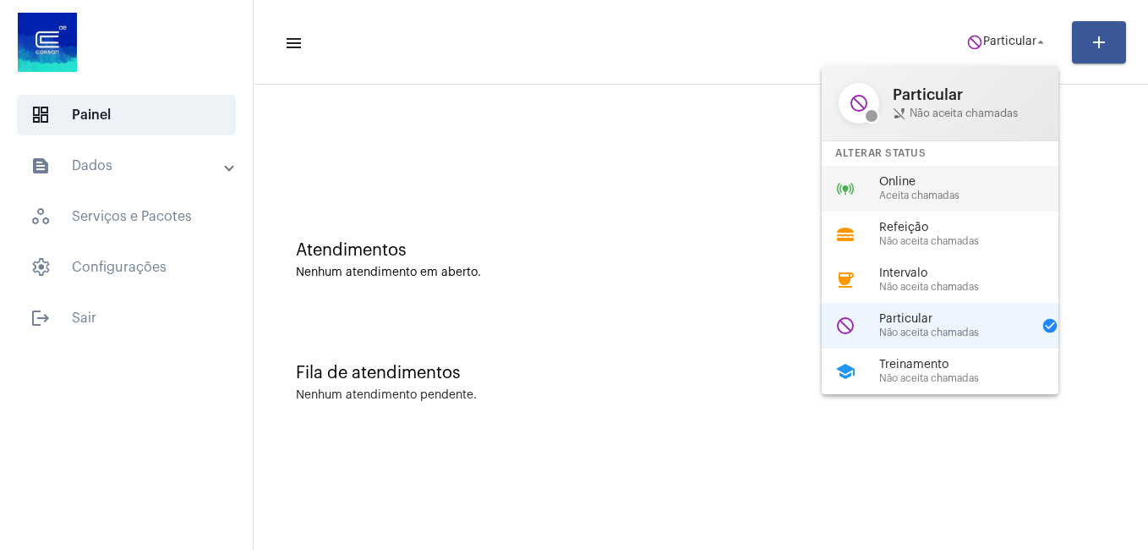
click at [906, 181] on span "Online" at bounding box center [975, 182] width 193 height 13
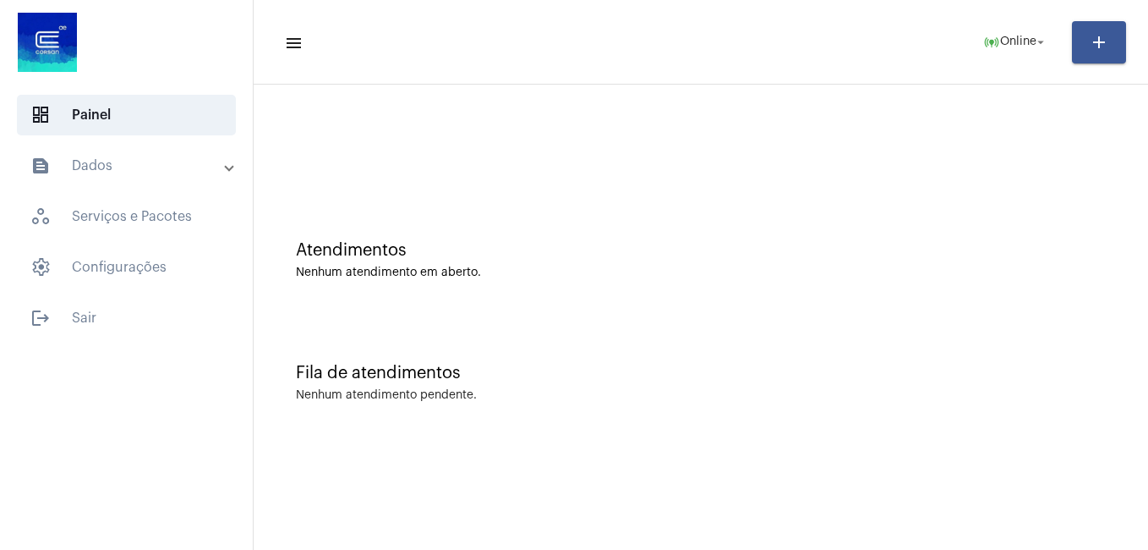
click at [535, 258] on div "Atendimentos" at bounding box center [701, 250] width 810 height 19
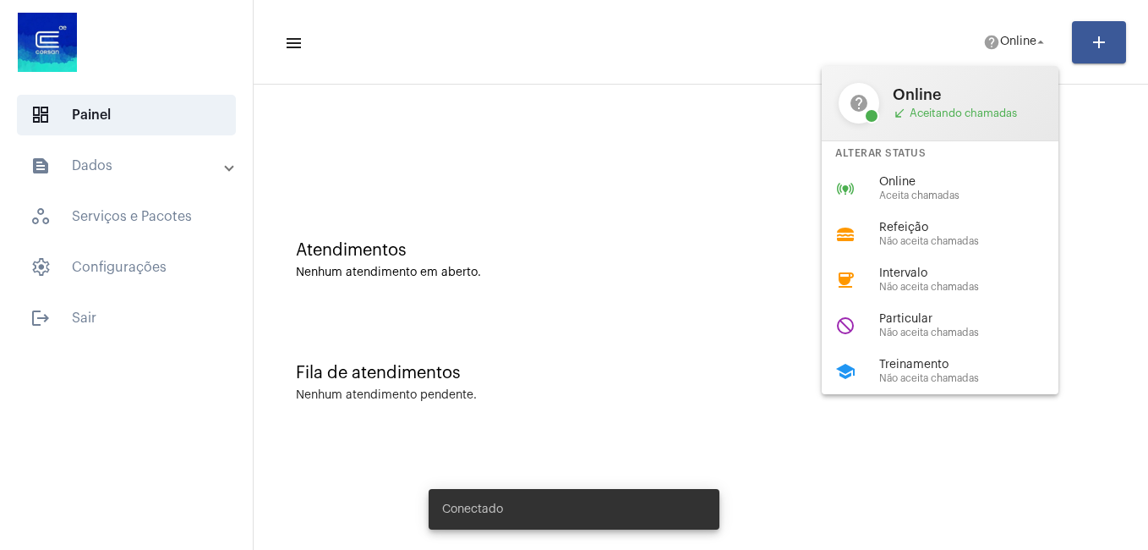
click at [873, 163] on div "Alterar Status" at bounding box center [940, 153] width 237 height 25
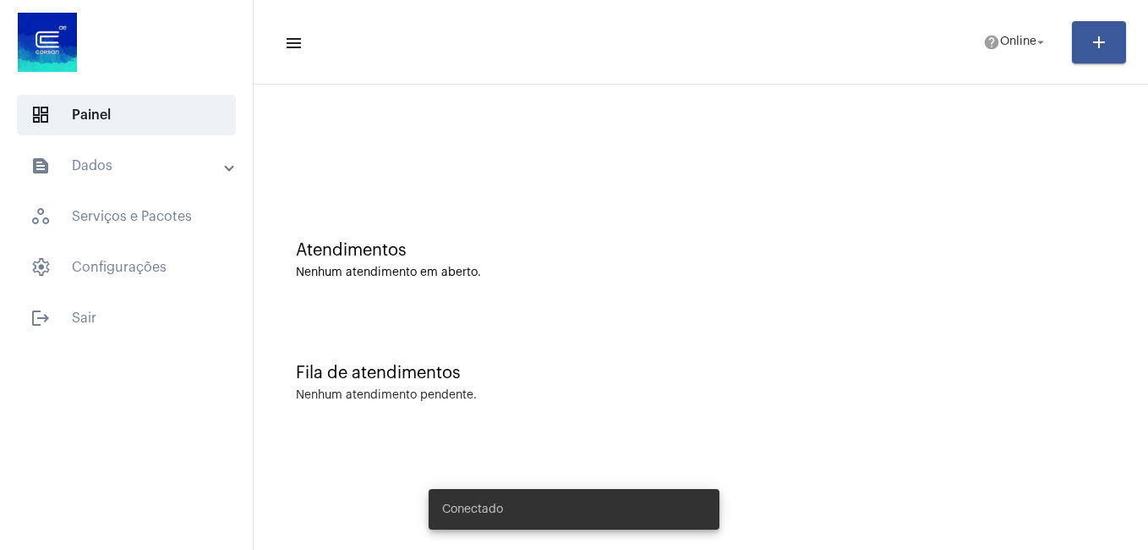
click at [874, 180] on div at bounding box center [701, 141] width 878 height 97
click at [1005, 31] on span "help Online arrow_drop_down" at bounding box center [1015, 41] width 65 height 30
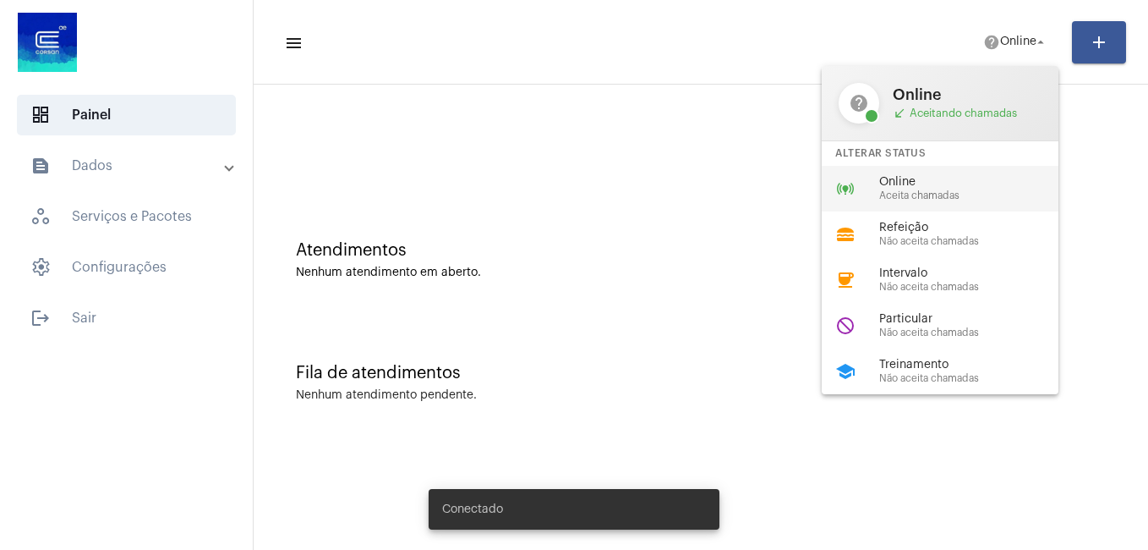
click at [945, 179] on span "Online" at bounding box center [975, 182] width 193 height 13
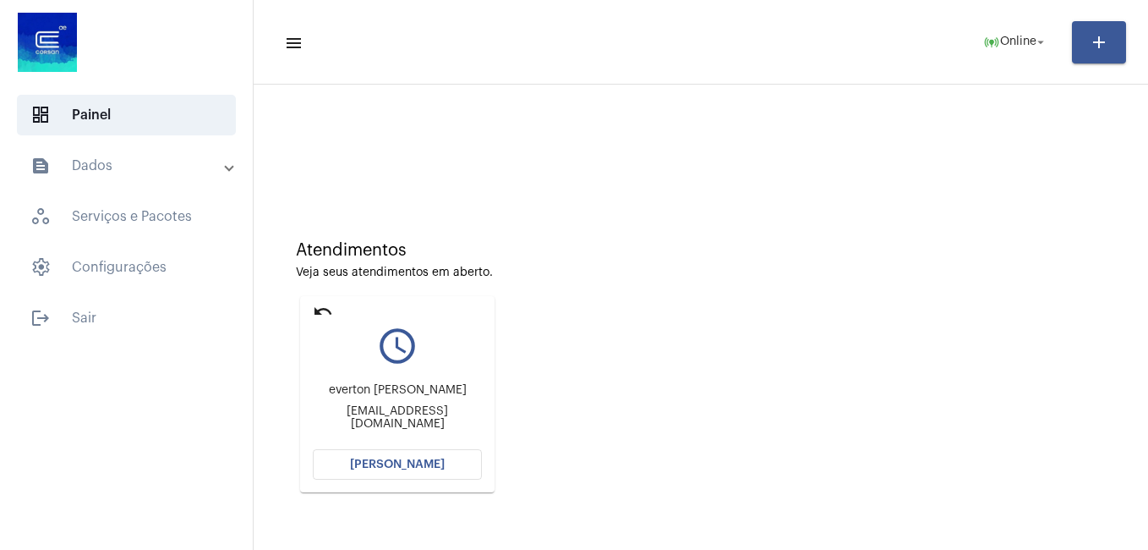
click at [383, 457] on button "[PERSON_NAME]" at bounding box center [397, 464] width 169 height 30
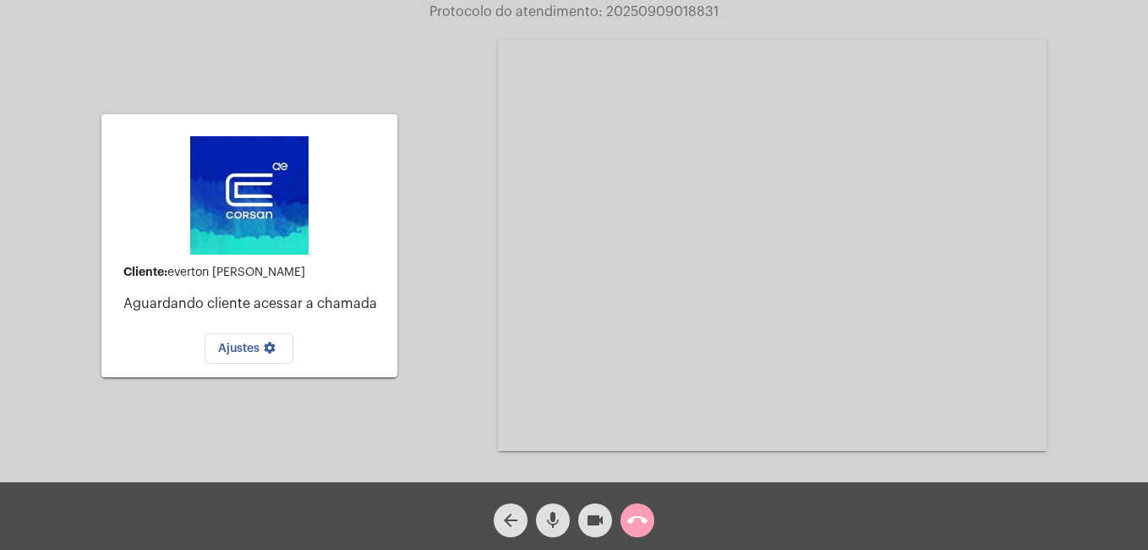
click at [633, 514] on mat-icon "call_end" at bounding box center [637, 520] width 20 height 20
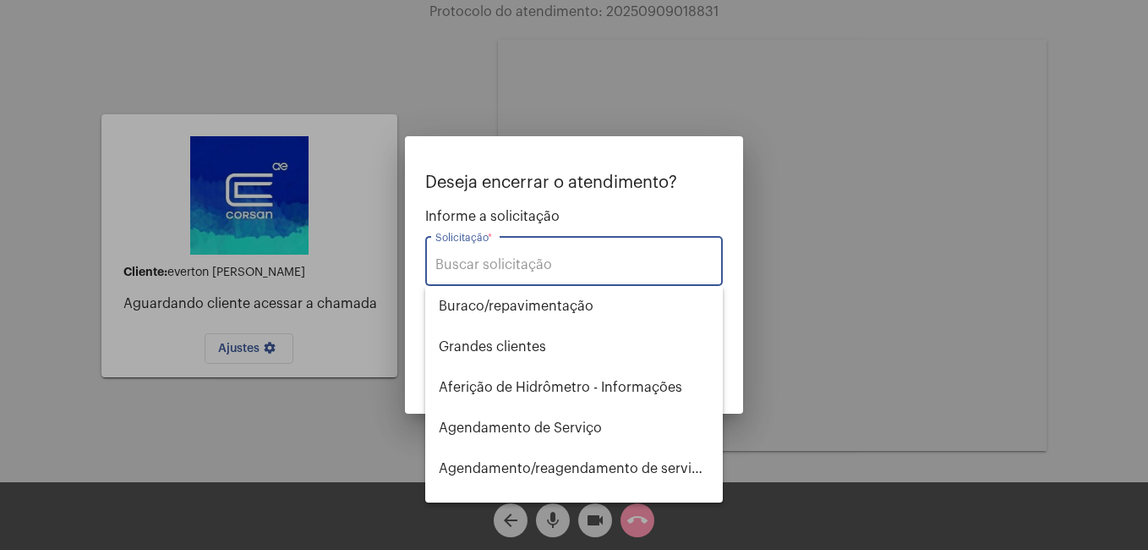
click at [495, 258] on input "Solicitação *" at bounding box center [573, 264] width 277 height 15
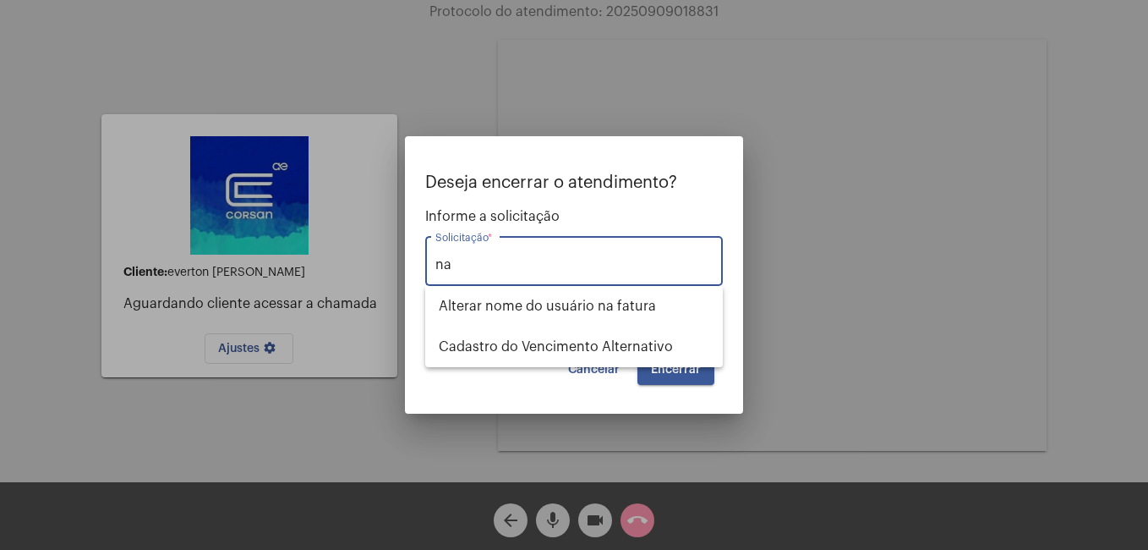
type input "n"
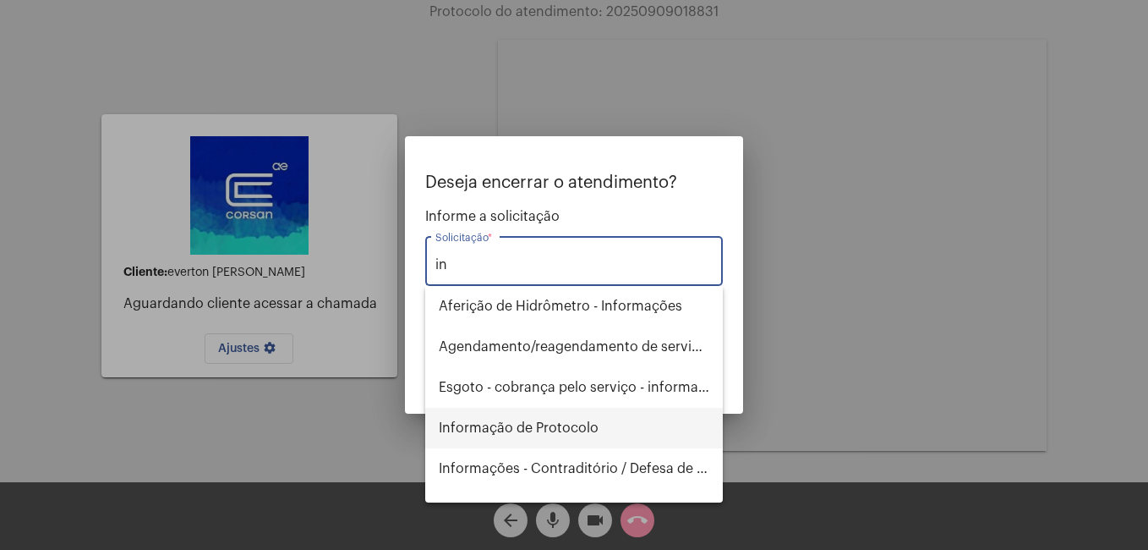
click at [534, 431] on span "Informação de Protocolo" at bounding box center [574, 428] width 271 height 41
type input "Informação de Protocolo"
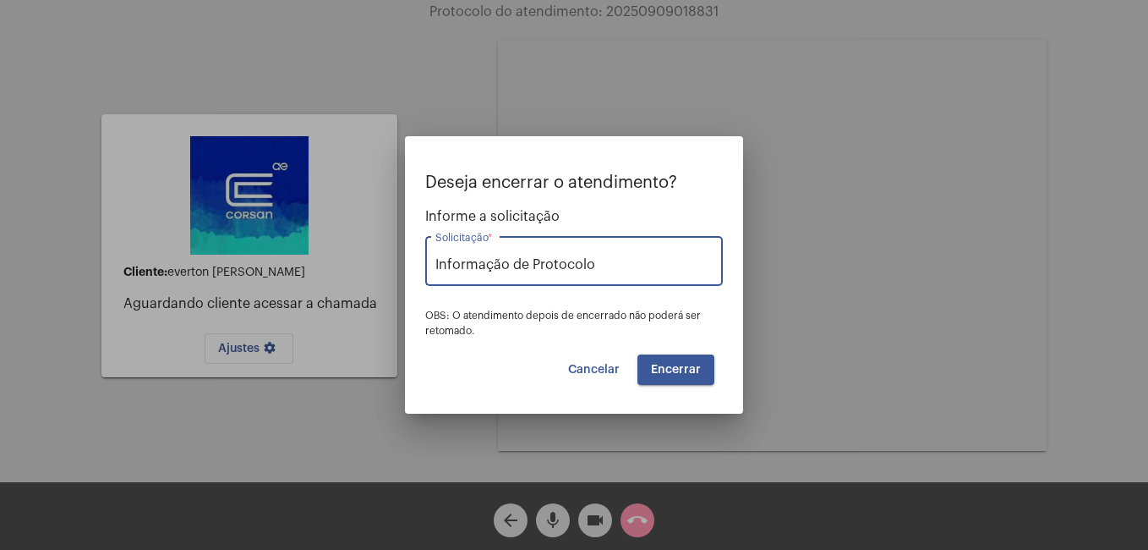
click at [687, 355] on button "Encerrar" at bounding box center [676, 369] width 77 height 30
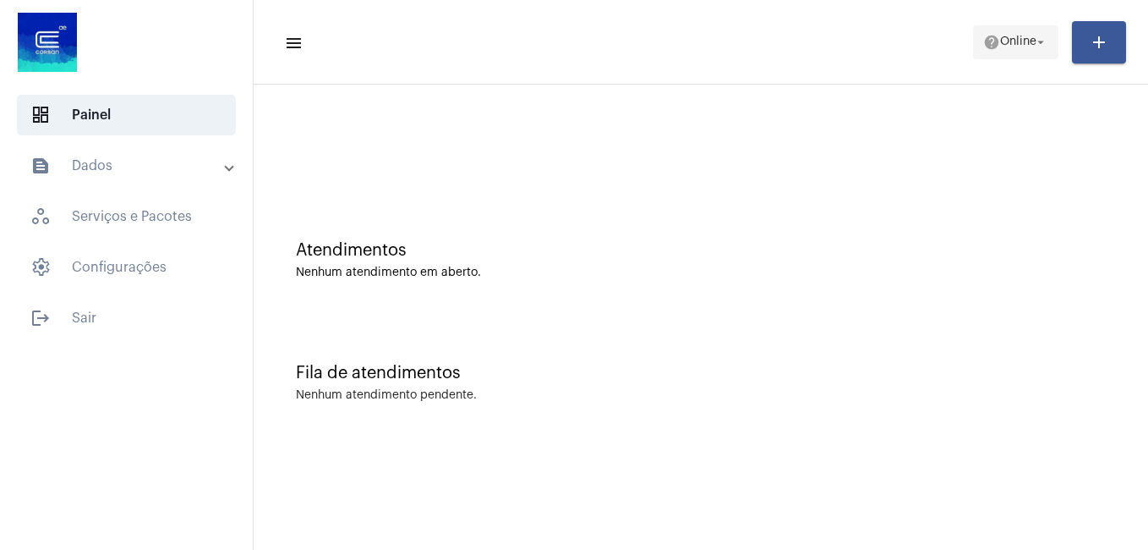
click at [1014, 44] on span "Online" at bounding box center [1018, 42] width 36 height 12
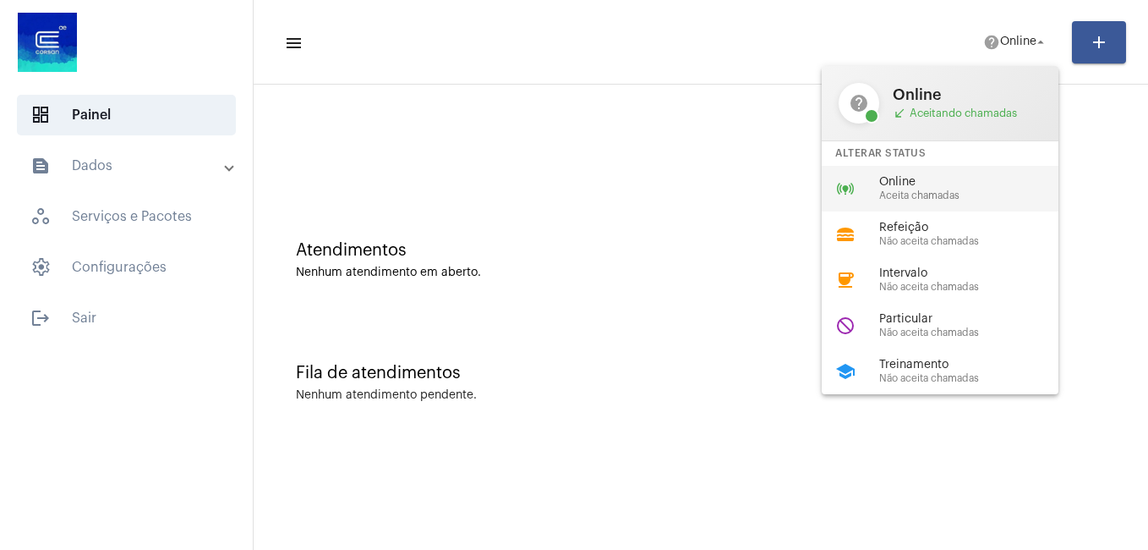
click at [920, 183] on span "Online" at bounding box center [975, 182] width 193 height 13
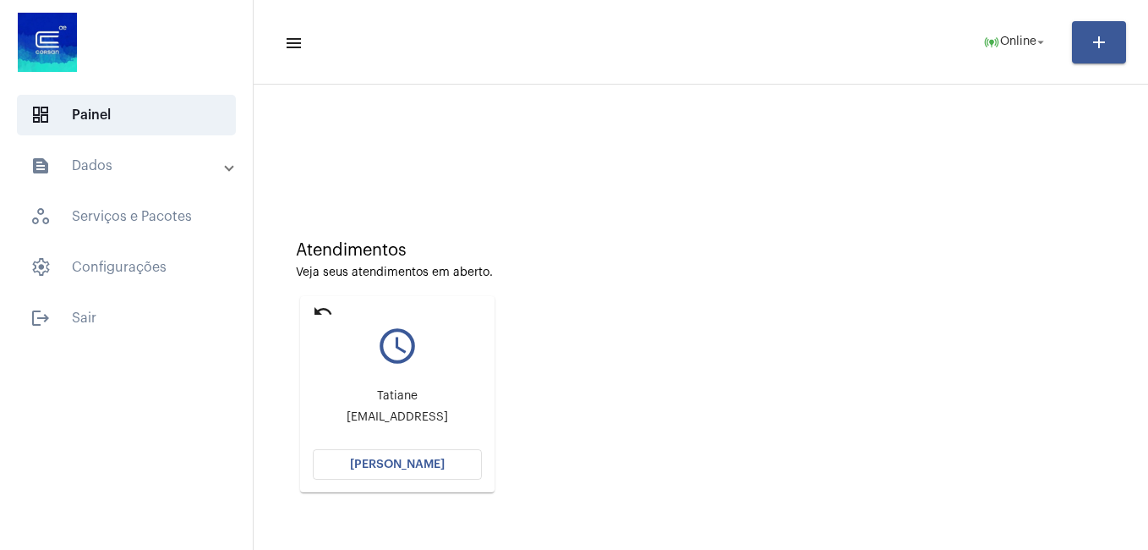
click at [408, 462] on span "[PERSON_NAME]" at bounding box center [397, 464] width 95 height 12
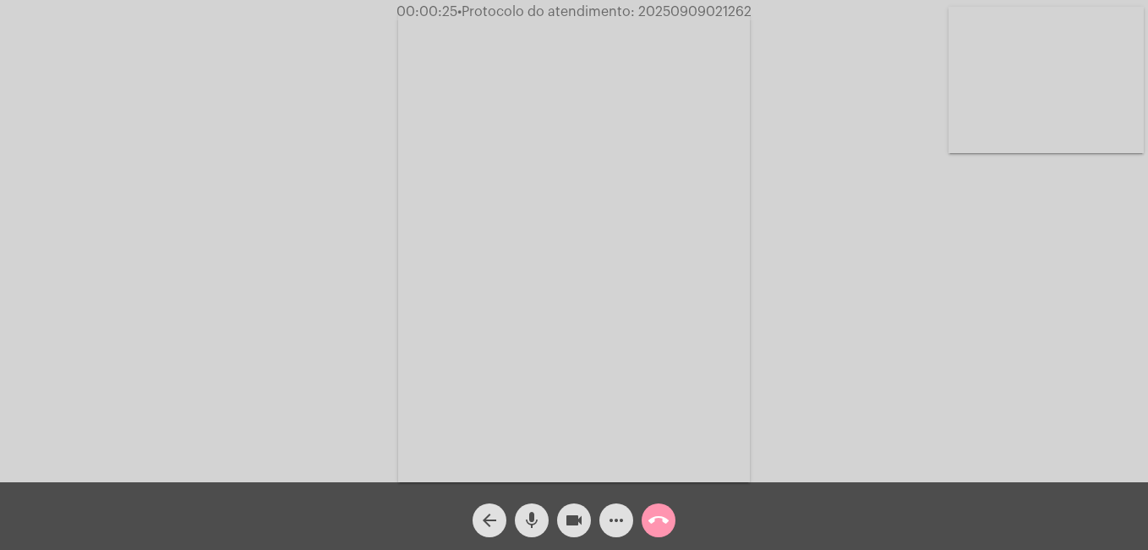
click at [609, 518] on mat-icon "more_horiz" at bounding box center [616, 520] width 20 height 20
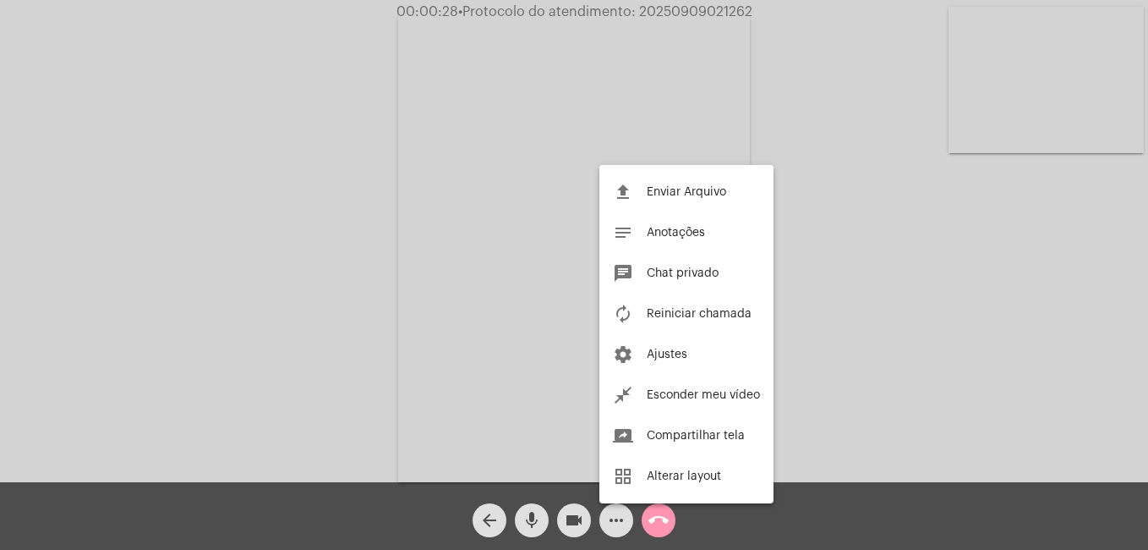
click at [612, 517] on div at bounding box center [574, 275] width 1148 height 550
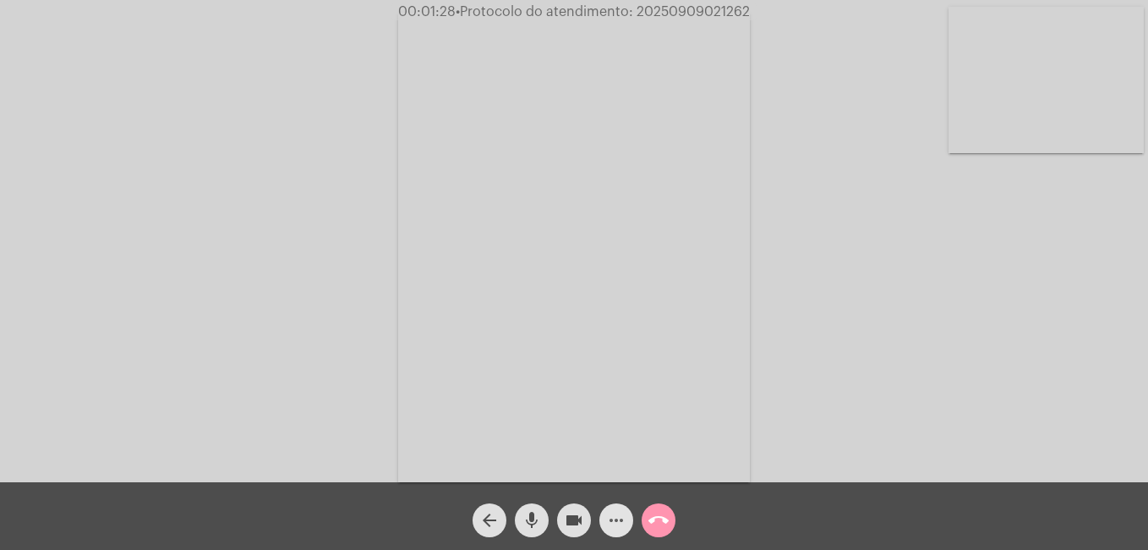
click at [620, 523] on mat-icon "more_horiz" at bounding box center [616, 520] width 20 height 20
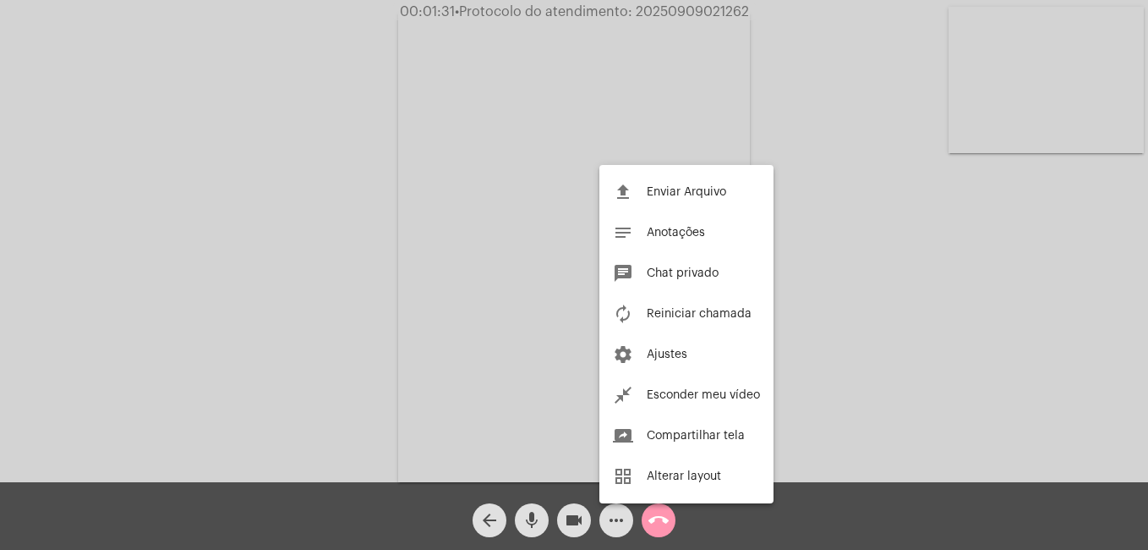
click at [620, 523] on div at bounding box center [574, 275] width 1148 height 550
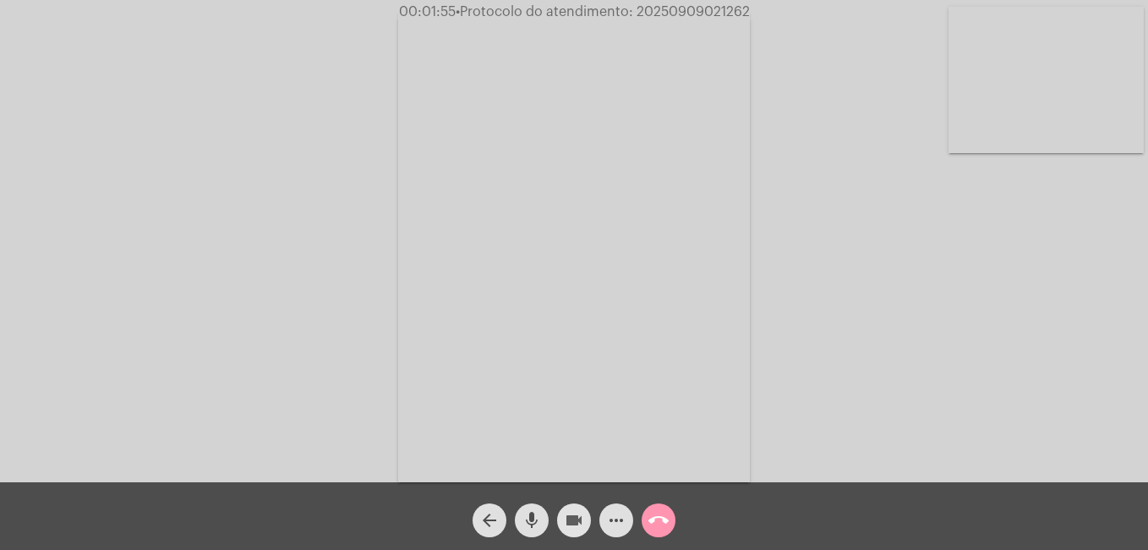
click at [572, 511] on mat-icon "videocam" at bounding box center [574, 520] width 20 height 20
click at [528, 518] on mat-icon "mic" at bounding box center [532, 520] width 20 height 20
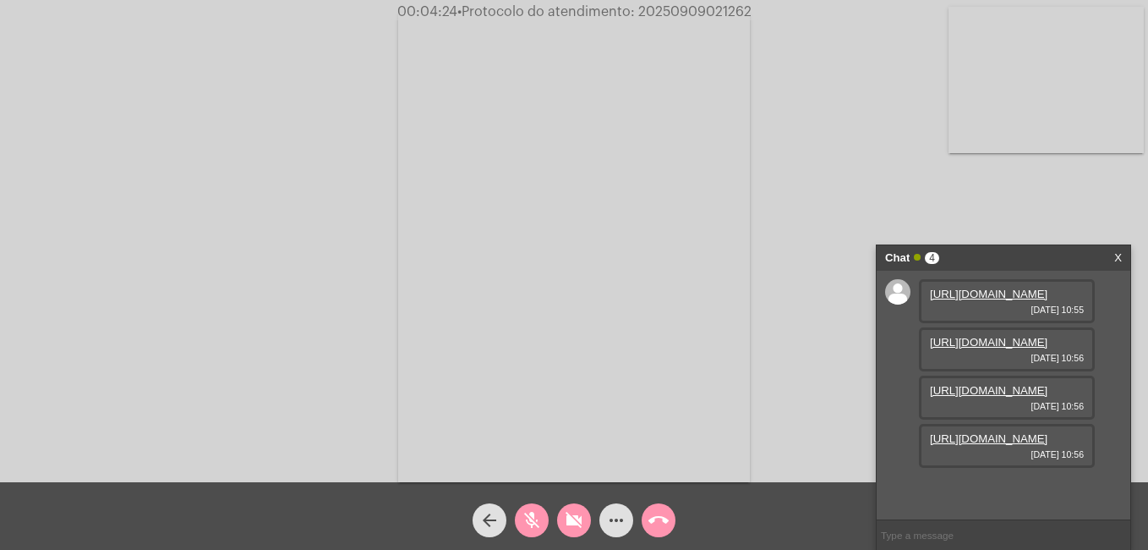
scroll to position [14, 0]
click at [578, 512] on mat-icon "videocam_off" at bounding box center [574, 520] width 20 height 20
click at [538, 514] on mat-icon "mic_off" at bounding box center [532, 520] width 20 height 20
click at [575, 523] on mat-icon "videocam" at bounding box center [574, 520] width 20 height 20
click at [536, 526] on mat-icon "mic" at bounding box center [532, 520] width 20 height 20
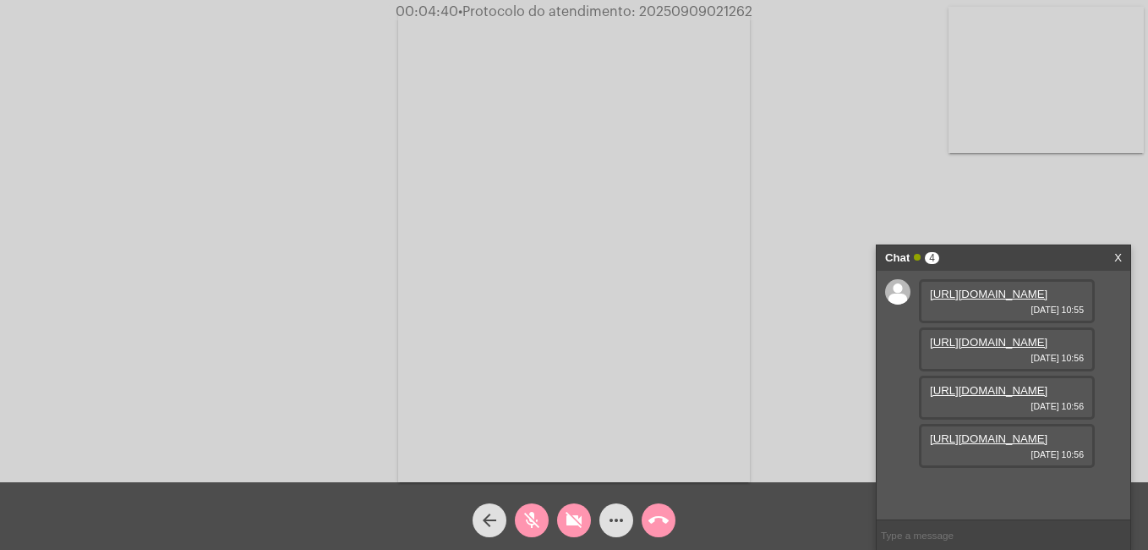
scroll to position [0, 0]
click at [973, 300] on link "https://neft-transfer-bucket.s3.amazonaws.com/temp-908a9ed9-86e0-186c-d200-d53a…" at bounding box center [989, 294] width 118 height 13
click at [1017, 348] on link "https://neft-transfer-bucket.s3.amazonaws.com/temp-4b0aca2f-a94a-e8a5-19f3-793e…" at bounding box center [989, 342] width 118 height 13
click at [570, 526] on mat-icon "videocam_off" at bounding box center [574, 520] width 20 height 20
click at [534, 519] on mat-icon "mic_off" at bounding box center [532, 520] width 20 height 20
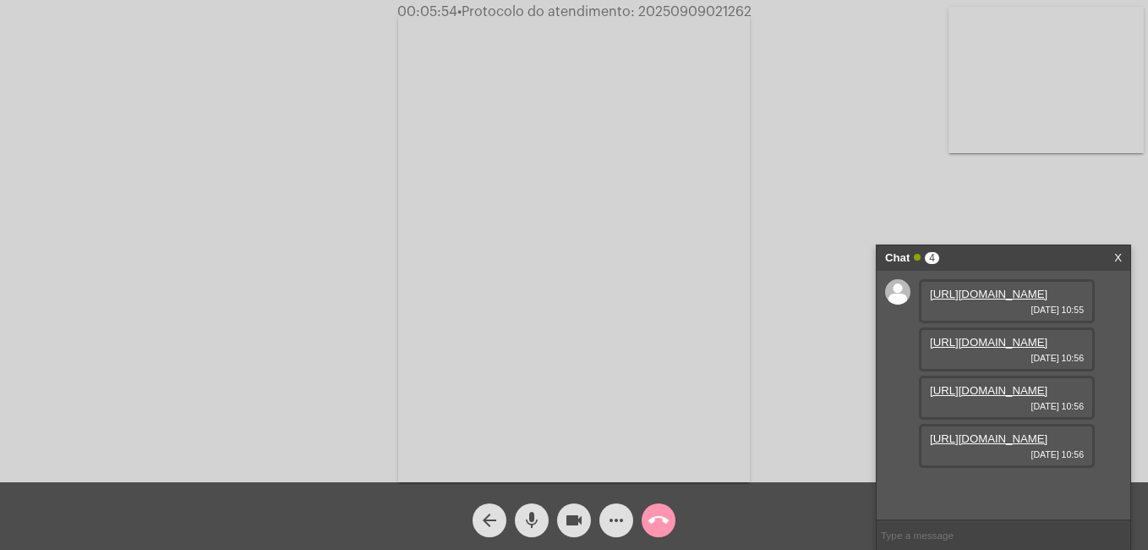
click at [579, 521] on mat-icon "videocam" at bounding box center [574, 520] width 20 height 20
click at [543, 523] on button "mic" at bounding box center [532, 520] width 34 height 34
click at [967, 348] on link "https://neft-transfer-bucket.s3.amazonaws.com/temp-4b0aca2f-a94a-e8a5-19f3-793e…" at bounding box center [989, 342] width 118 height 13
click at [583, 519] on mat-icon "videocam_off" at bounding box center [574, 520] width 20 height 20
click at [535, 518] on mat-icon "mic_off" at bounding box center [532, 520] width 20 height 20
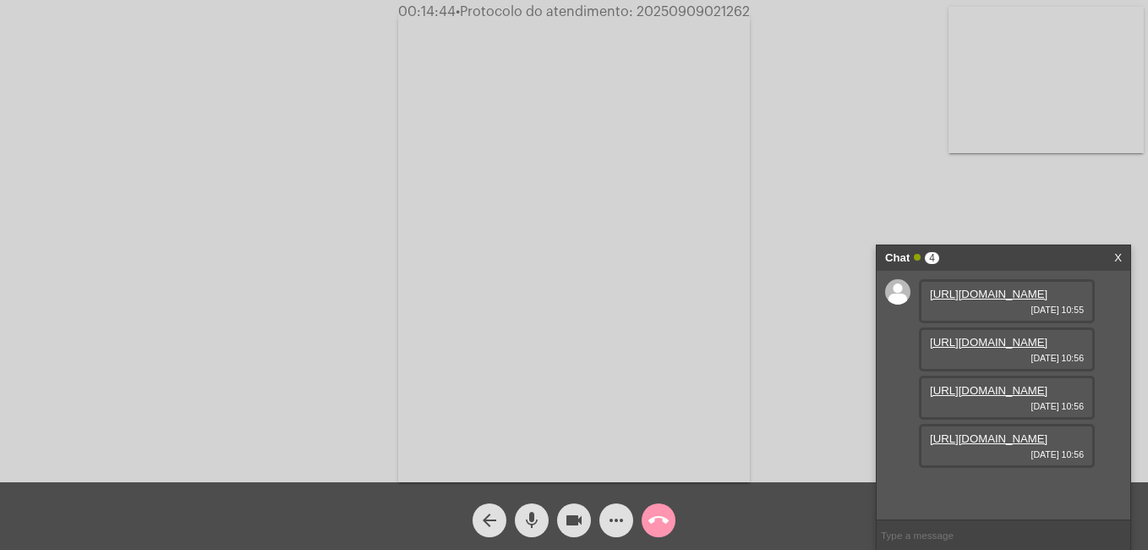
click at [580, 517] on mat-icon "videocam" at bounding box center [574, 520] width 20 height 20
click at [537, 516] on mat-icon "mic" at bounding box center [532, 520] width 20 height 20
click at [561, 514] on button "videocam_off" at bounding box center [574, 520] width 34 height 34
click at [540, 515] on mat-icon "mic_off" at bounding box center [532, 520] width 20 height 20
click at [573, 518] on mat-icon "videocam" at bounding box center [574, 520] width 20 height 20
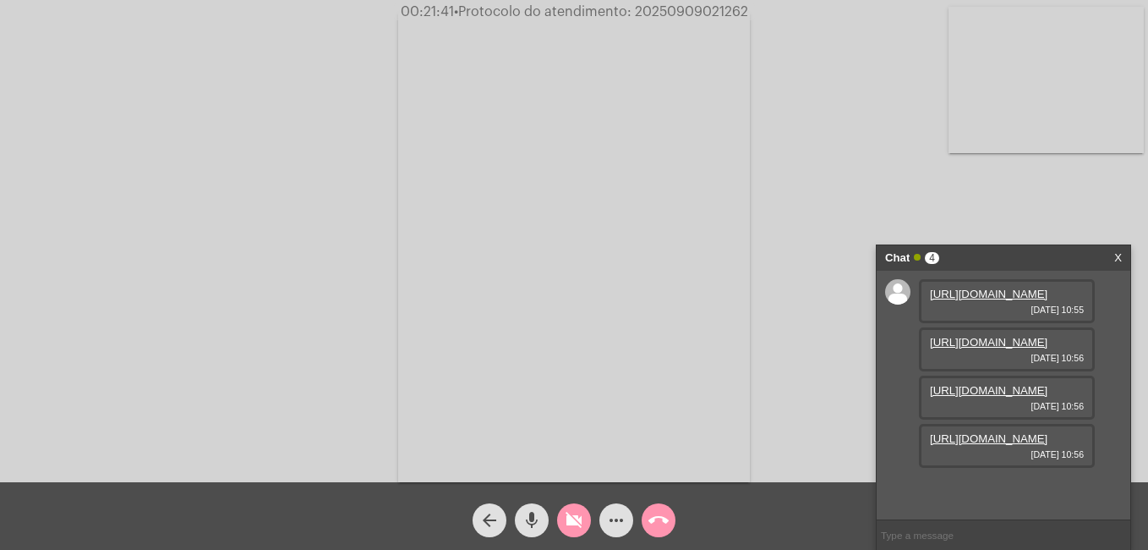
click at [538, 518] on mat-icon "mic" at bounding box center [532, 520] width 20 height 20
click at [585, 526] on button "videocam_off" at bounding box center [574, 520] width 34 height 34
click at [535, 523] on mat-icon "mic_off" at bounding box center [532, 520] width 20 height 20
click at [578, 515] on mat-icon "videocam" at bounding box center [574, 520] width 20 height 20
click at [522, 520] on mat-icon "mic" at bounding box center [532, 520] width 20 height 20
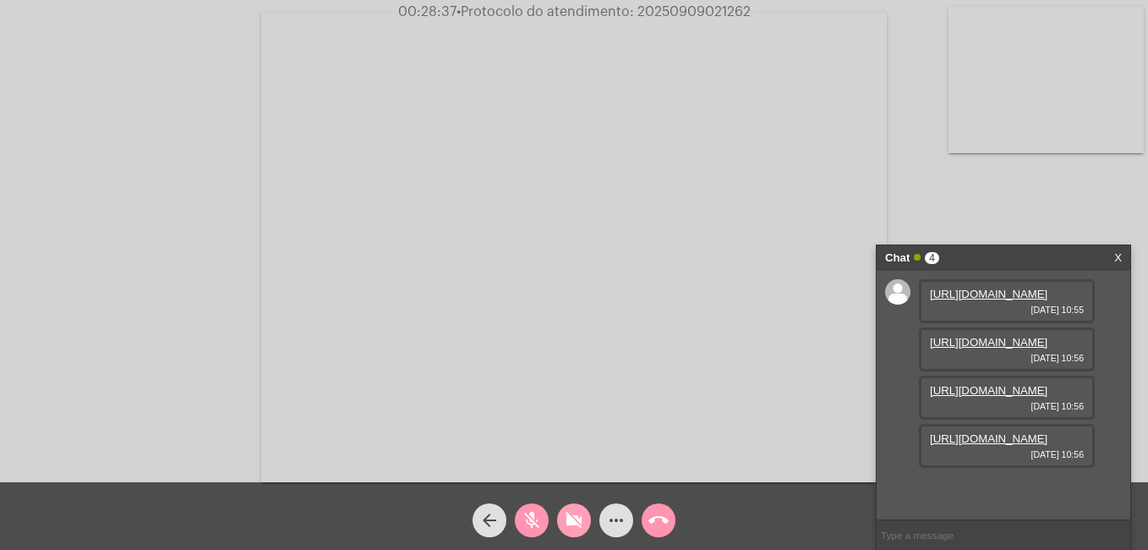
click at [578, 523] on mat-icon "videocam_off" at bounding box center [574, 520] width 20 height 20
click at [540, 520] on mat-icon "mic_off" at bounding box center [532, 520] width 20 height 20
click at [624, 513] on mat-icon "more_horiz" at bounding box center [616, 520] width 20 height 20
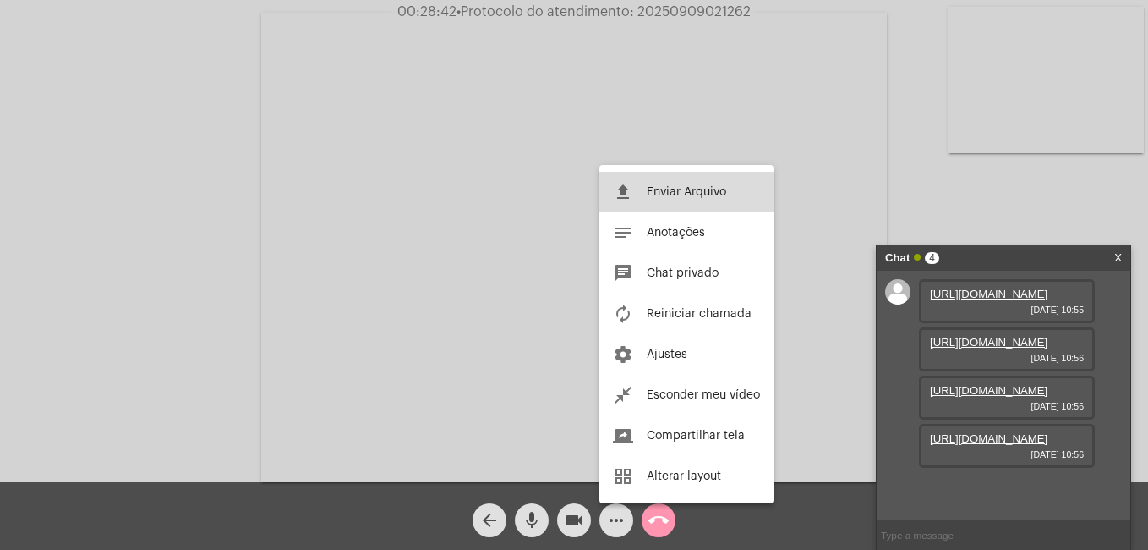
click at [683, 184] on button "file_upload Enviar Arquivo" at bounding box center [687, 192] width 174 height 41
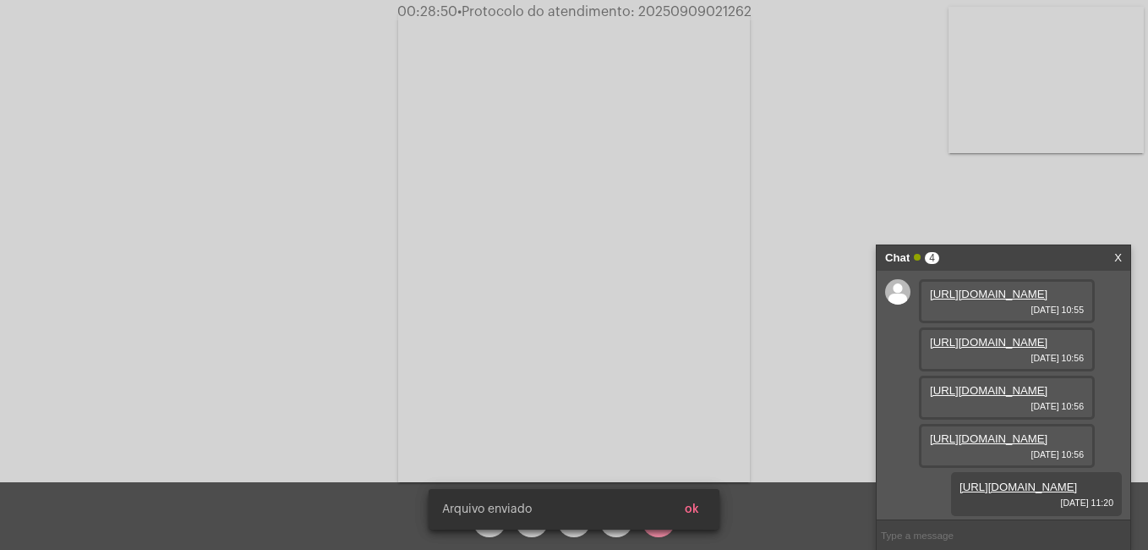
scroll to position [187, 0]
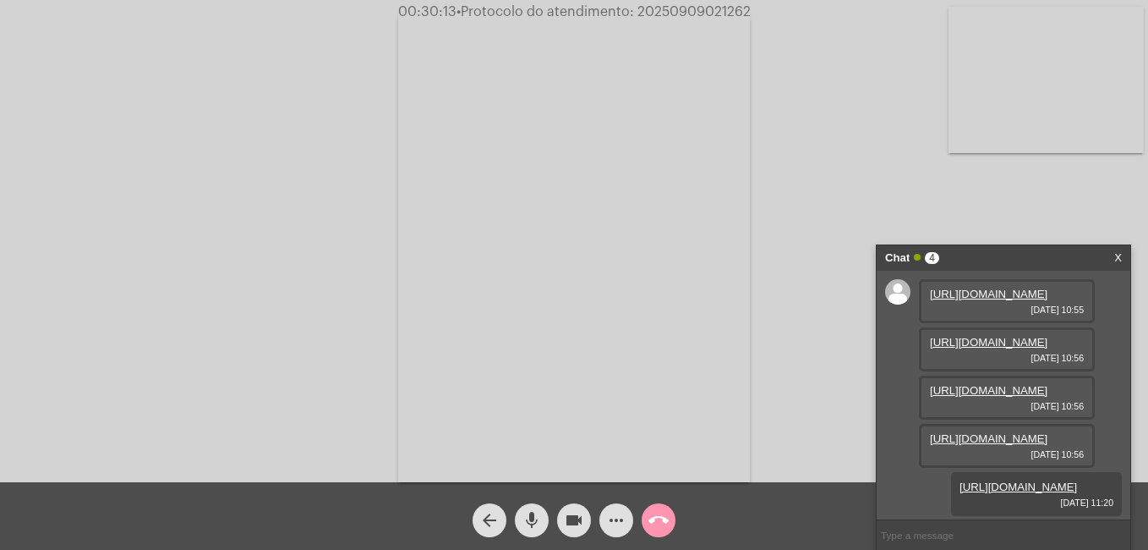
click at [1120, 258] on link "X" at bounding box center [1119, 257] width 8 height 25
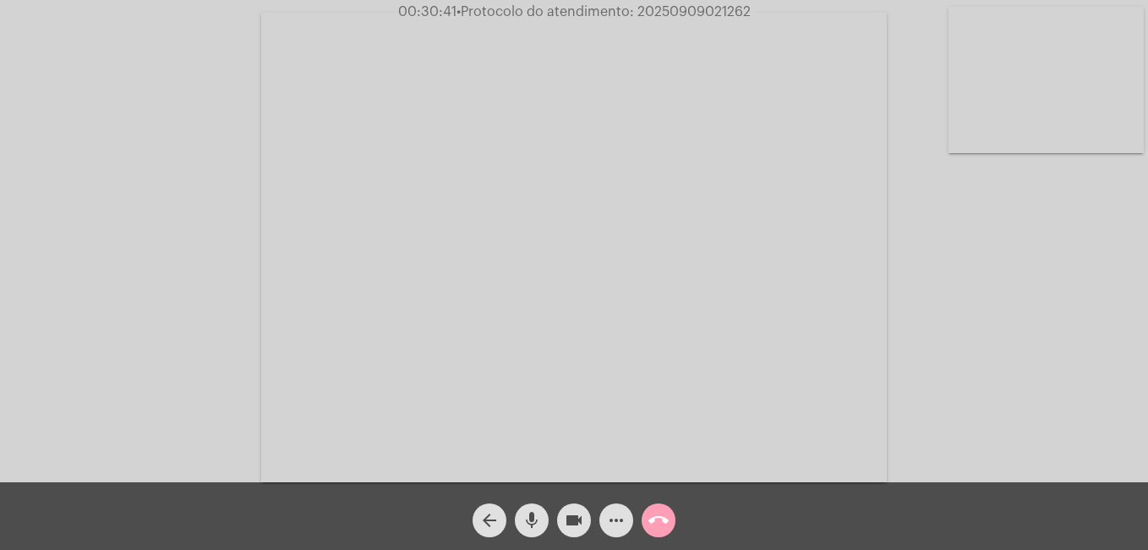
click at [654, 517] on mat-icon "call_end" at bounding box center [659, 520] width 20 height 20
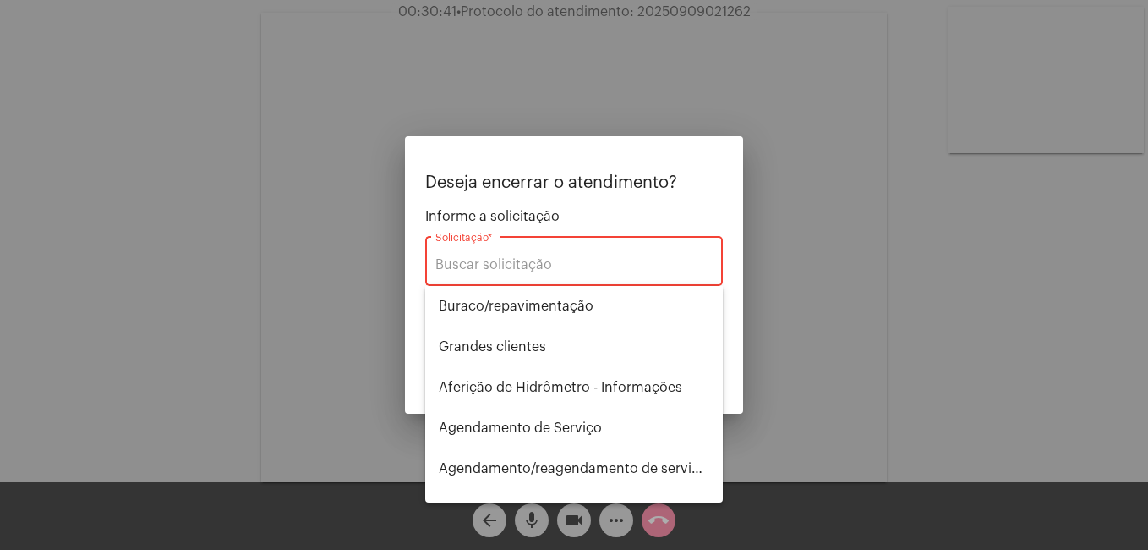
click at [540, 247] on div "Solicitação *" at bounding box center [573, 259] width 277 height 53
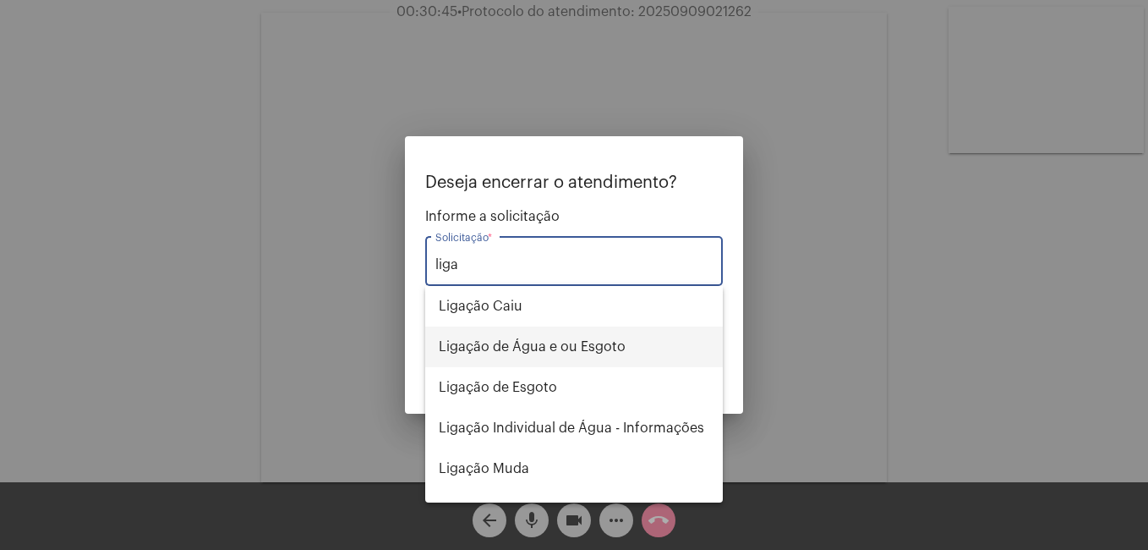
click at [555, 353] on span "Ligação de Água e ou Esgoto" at bounding box center [574, 346] width 271 height 41
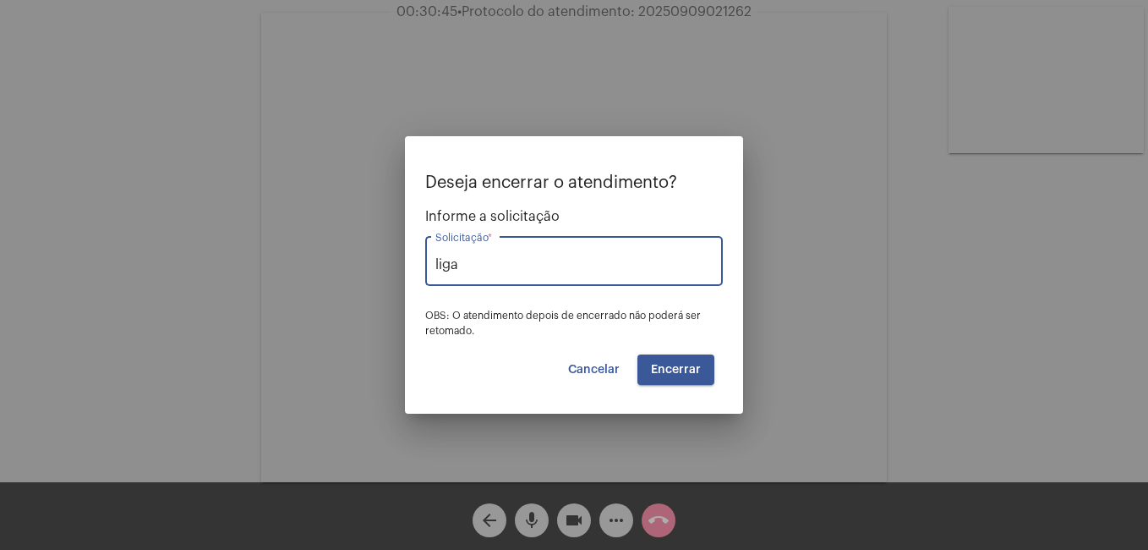
type input "Ligação de Água e ou Esgoto"
click at [682, 381] on button "Encerrar" at bounding box center [676, 369] width 77 height 30
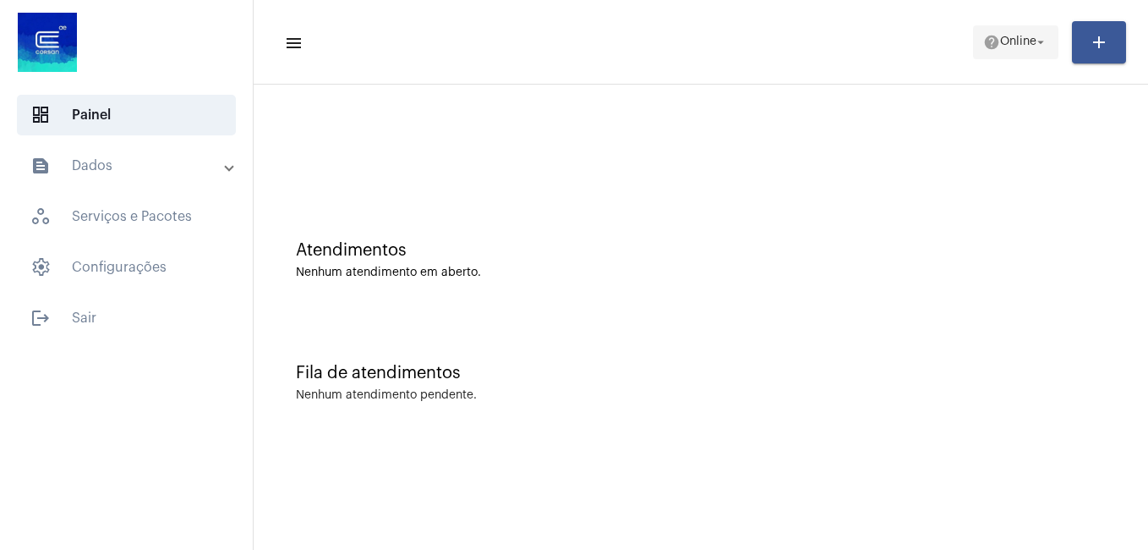
click at [1016, 42] on span "Online" at bounding box center [1018, 42] width 36 height 12
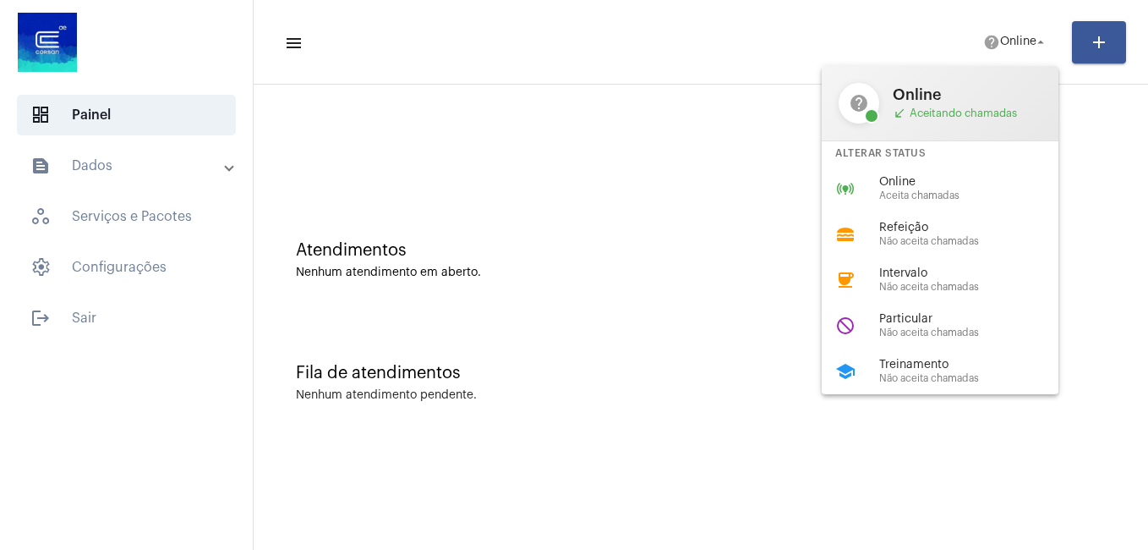
click at [730, 167] on div at bounding box center [574, 275] width 1148 height 550
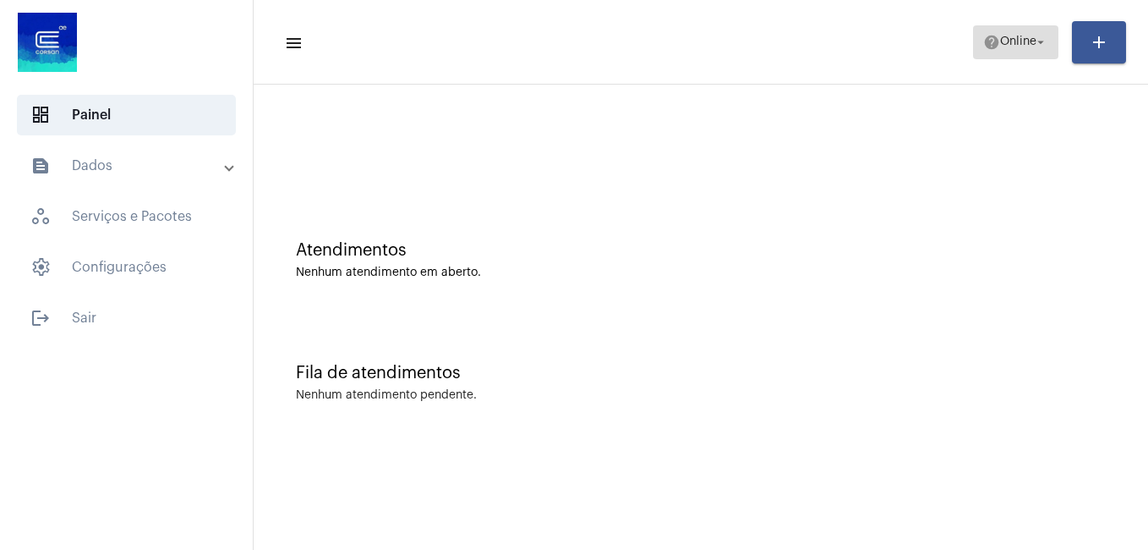
click at [1016, 58] on button "help Online arrow_drop_down" at bounding box center [1015, 42] width 85 height 34
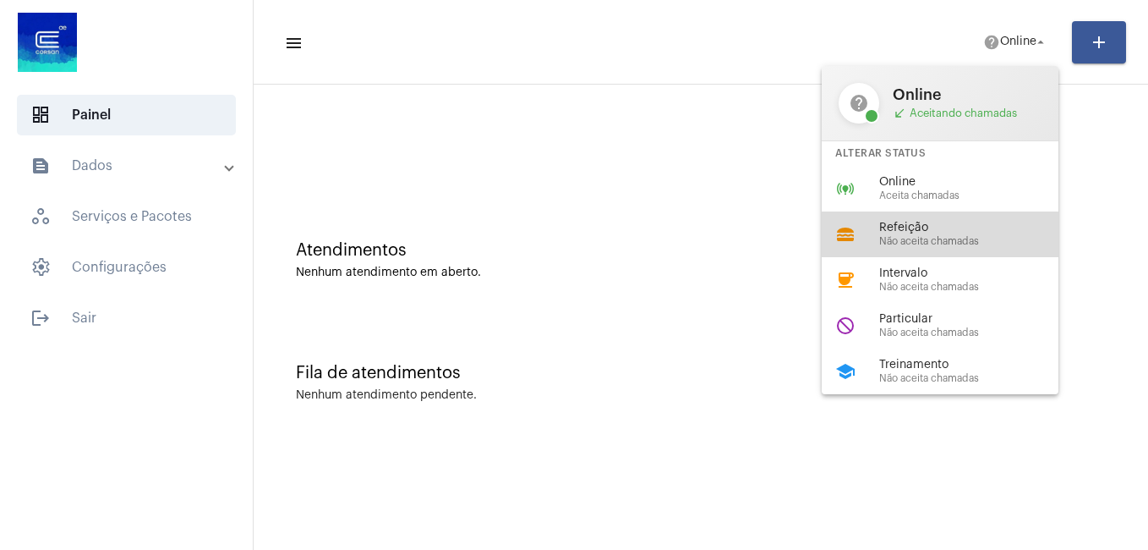
click at [932, 241] on span "Não aceita chamadas" at bounding box center [975, 241] width 193 height 11
